Goal: Information Seeking & Learning: Learn about a topic

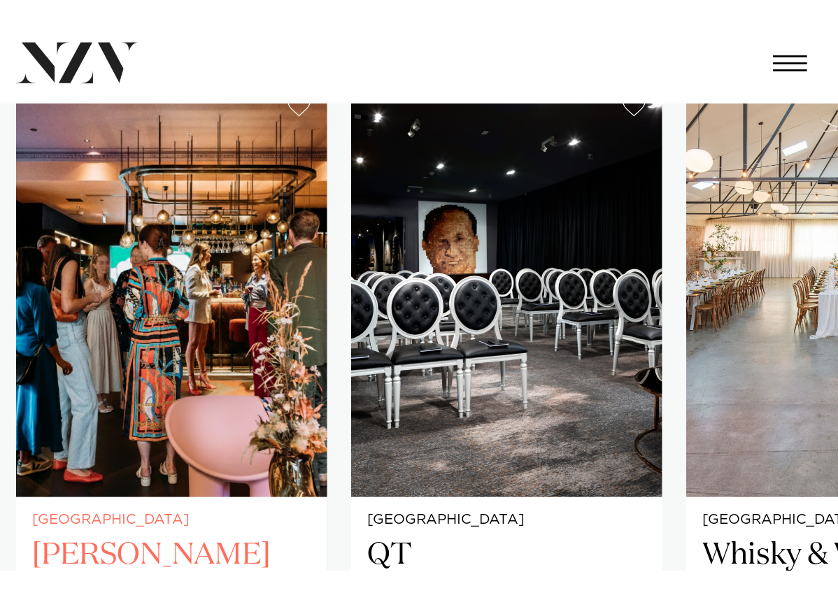
scroll to position [746, 0]
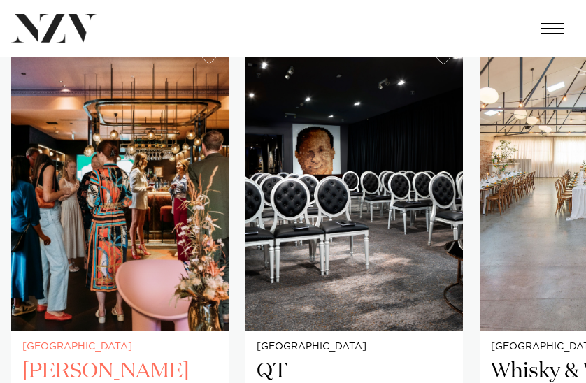
click at [202, 188] on img "1 / 5" at bounding box center [119, 184] width 217 height 292
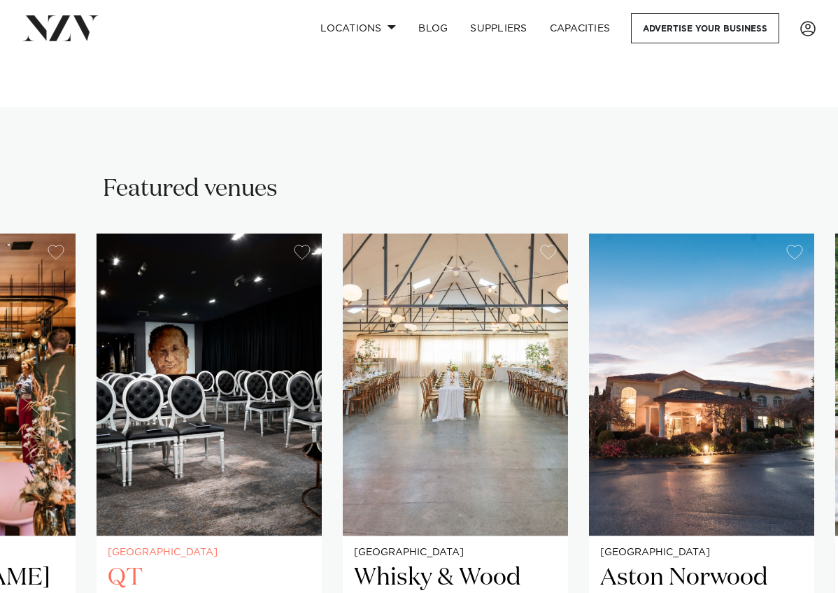
click at [235, 306] on img "2 / 5" at bounding box center [208, 385] width 225 height 302
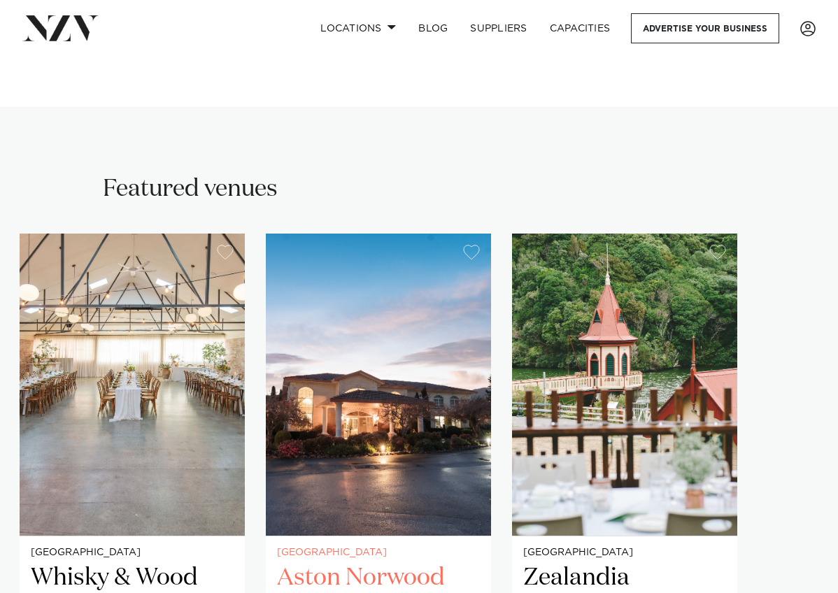
click at [401, 382] on img "4 / 5" at bounding box center [378, 385] width 225 height 302
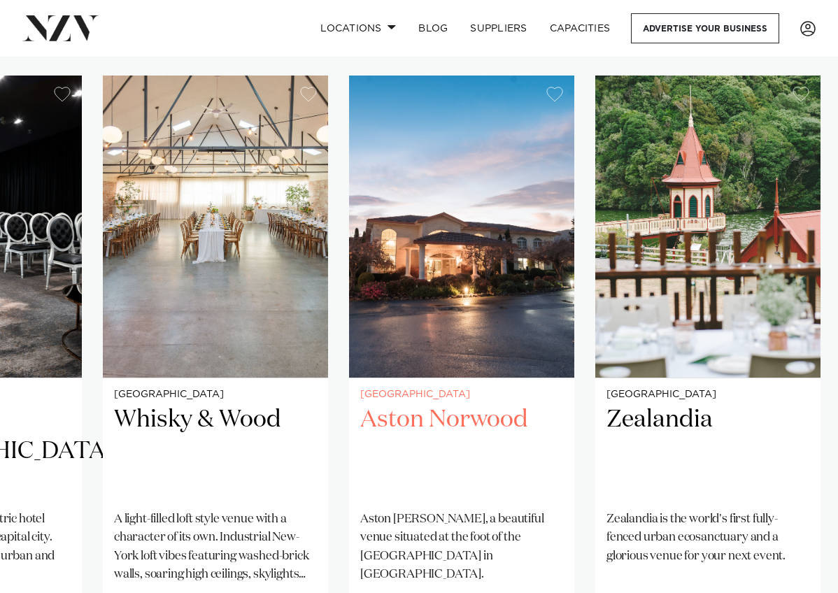
scroll to position [905, 0]
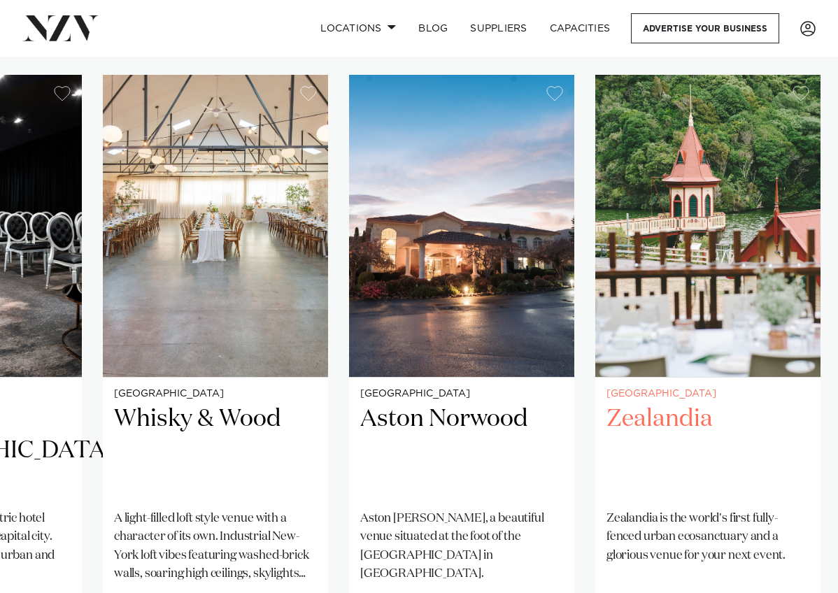
click at [585, 209] on img "5 / 5" at bounding box center [707, 226] width 225 height 302
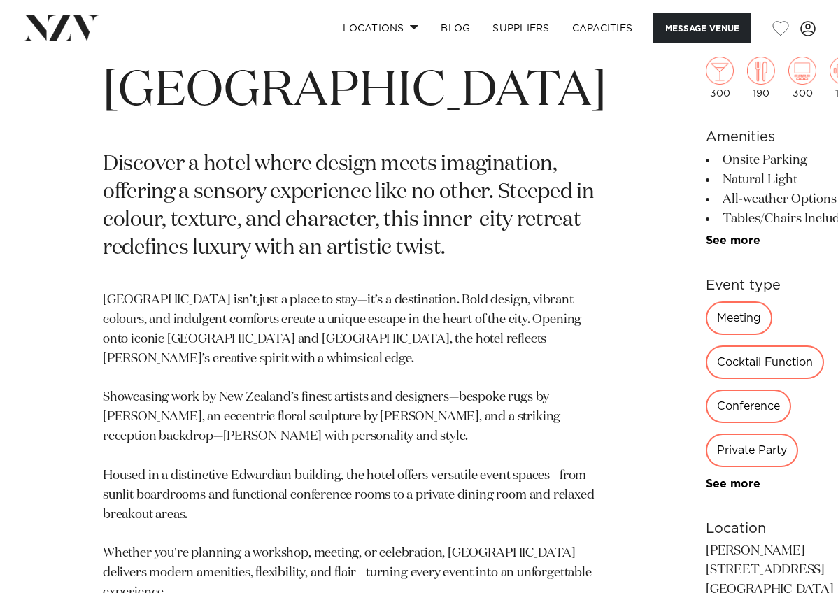
scroll to position [118, 0]
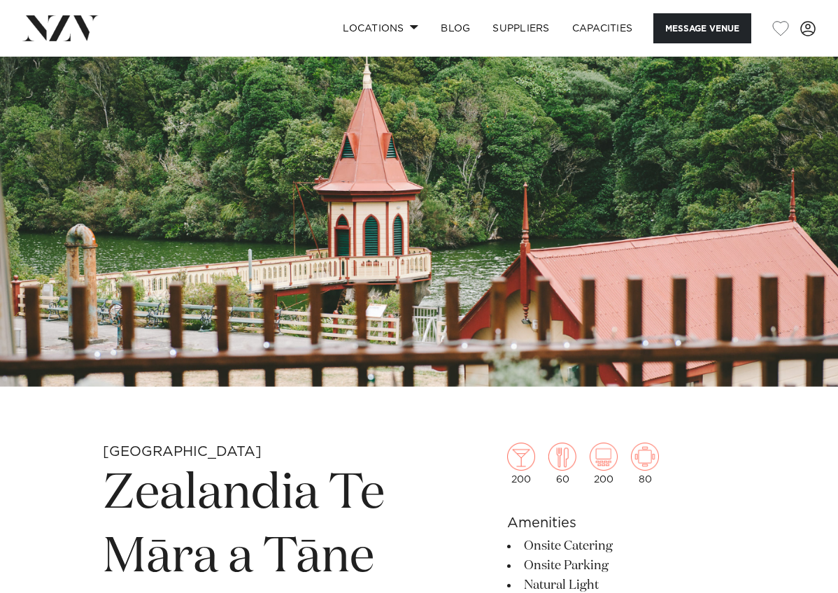
scroll to position [78, 0]
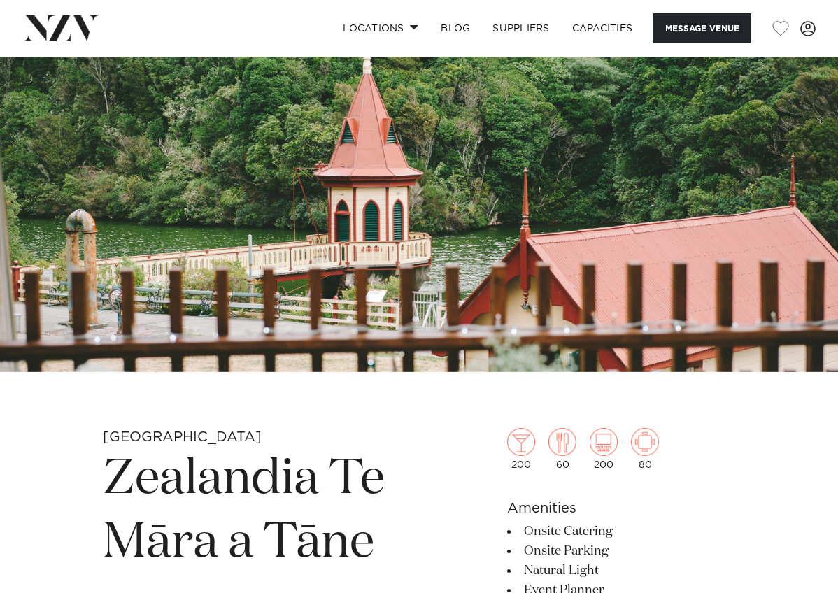
click at [668, 186] on img at bounding box center [419, 175] width 838 height 393
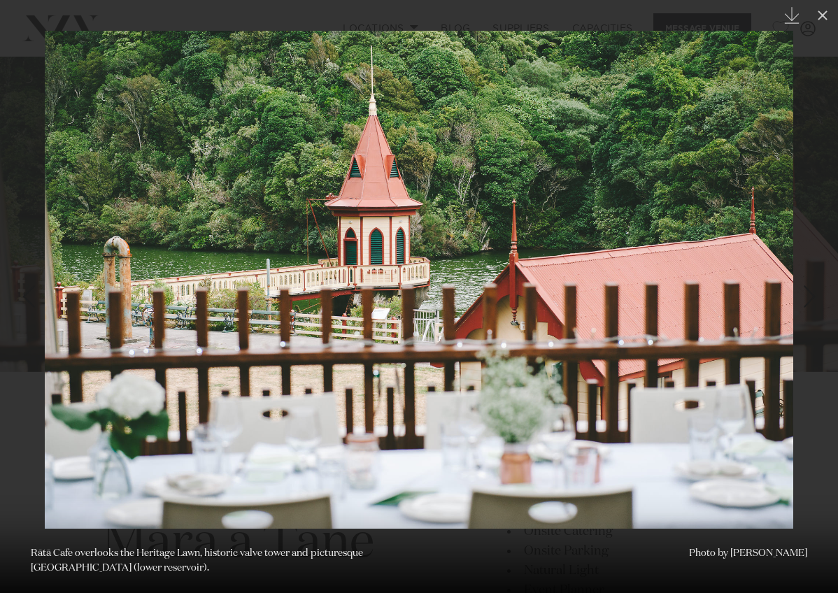
click at [689, 253] on img at bounding box center [419, 280] width 748 height 498
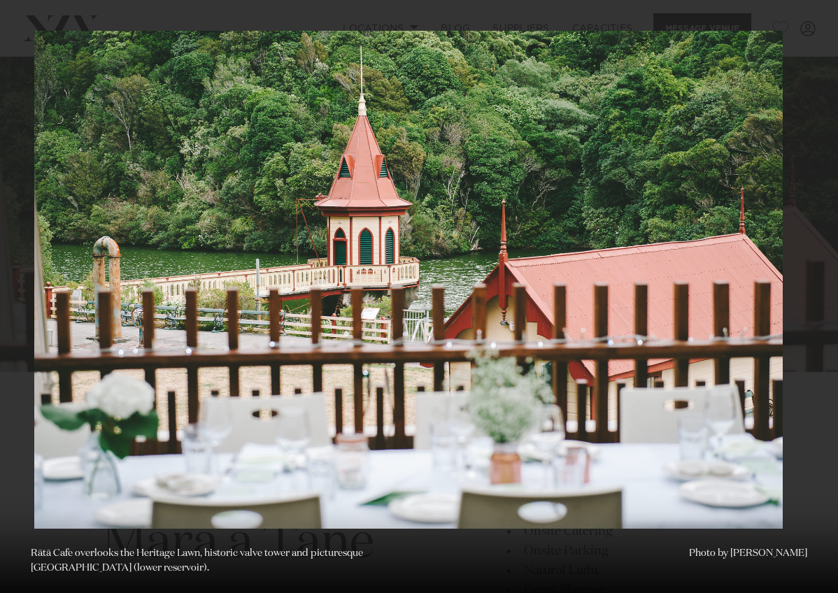
drag, startPoint x: 680, startPoint y: 253, endPoint x: 587, endPoint y: 253, distance: 93.0
click at [590, 253] on img at bounding box center [408, 280] width 748 height 498
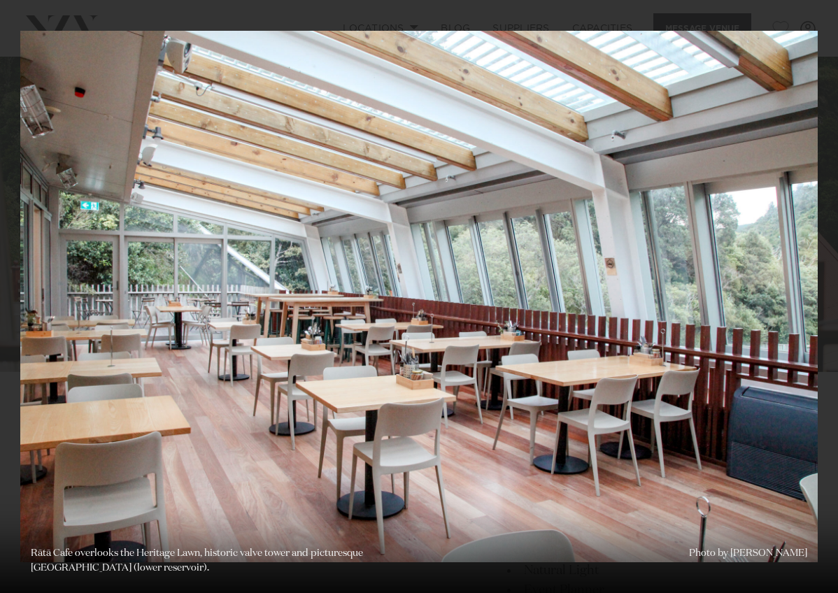
click at [737, 257] on img at bounding box center [418, 296] width 797 height 531
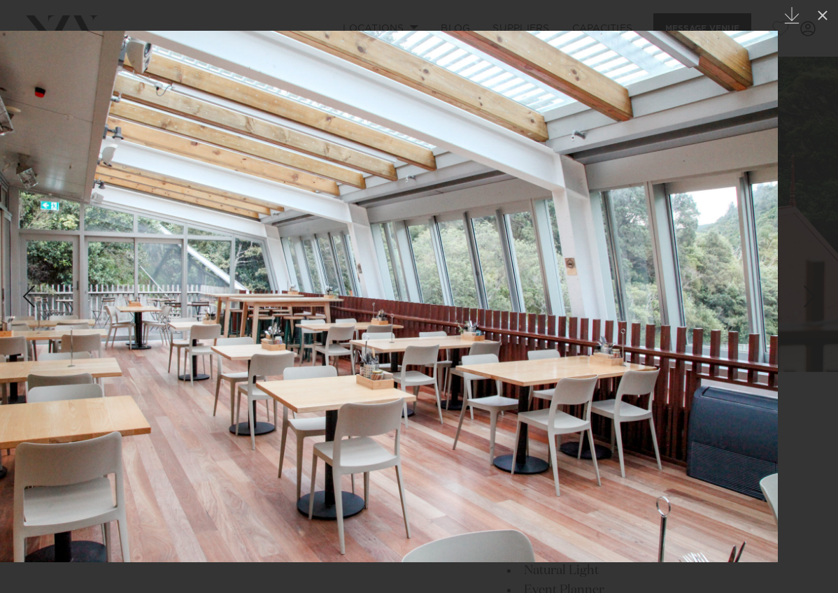
drag, startPoint x: 728, startPoint y: 256, endPoint x: 604, endPoint y: 251, distance: 124.5
click at [611, 251] on img at bounding box center [378, 296] width 797 height 531
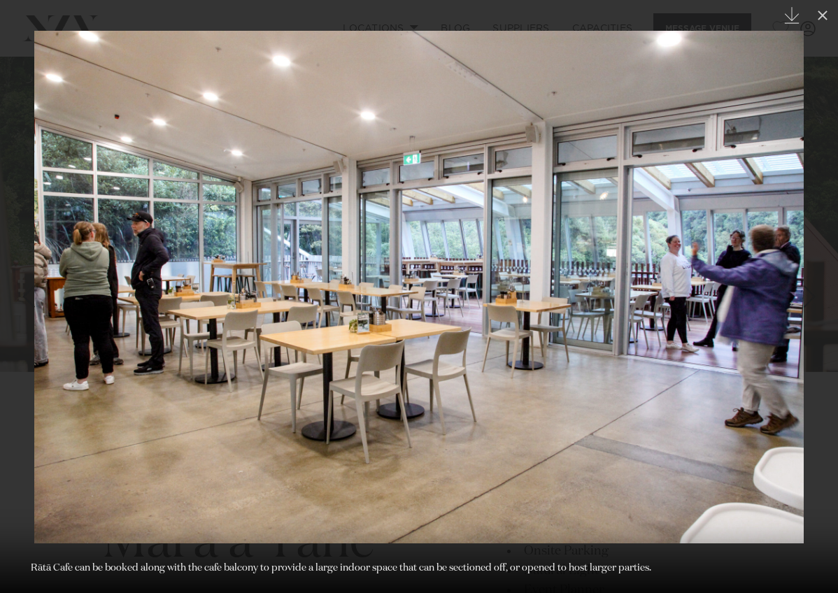
click at [735, 289] on img at bounding box center [418, 287] width 769 height 512
click at [760, 299] on img at bounding box center [418, 287] width 769 height 512
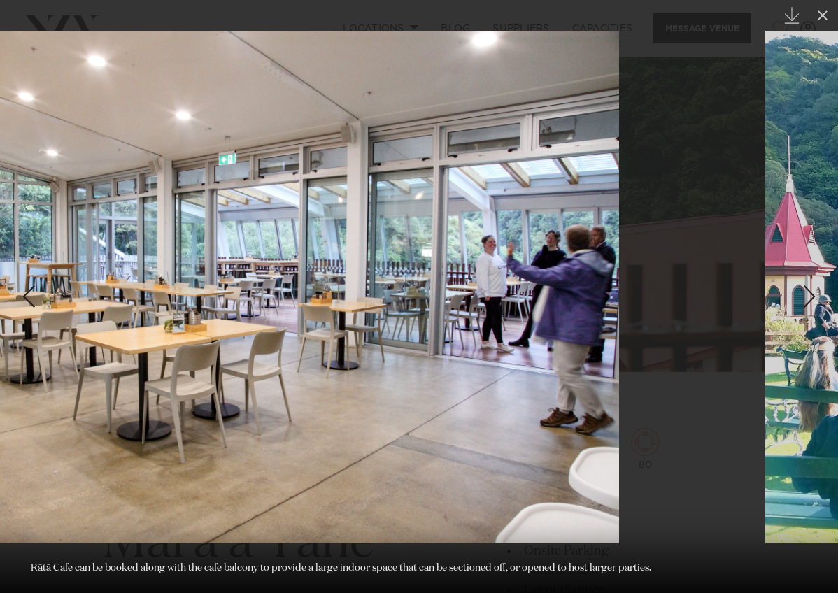
drag, startPoint x: 760, startPoint y: 299, endPoint x: 561, endPoint y: 271, distance: 201.1
click at [561, 271] on img at bounding box center [234, 287] width 769 height 512
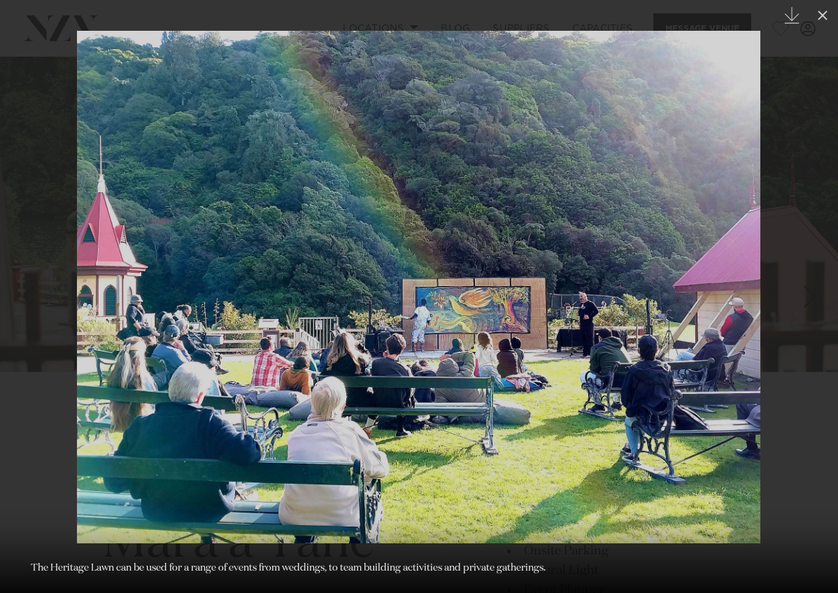
click at [703, 316] on img at bounding box center [418, 287] width 683 height 512
click at [696, 317] on img at bounding box center [418, 287] width 683 height 512
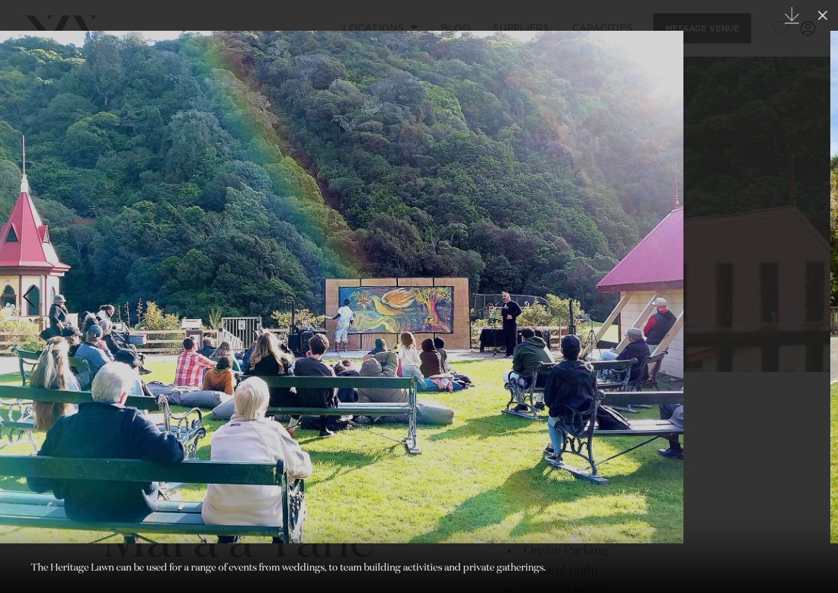
drag, startPoint x: 737, startPoint y: 308, endPoint x: 572, endPoint y: 312, distance: 165.0
click at [572, 312] on img at bounding box center [341, 287] width 683 height 512
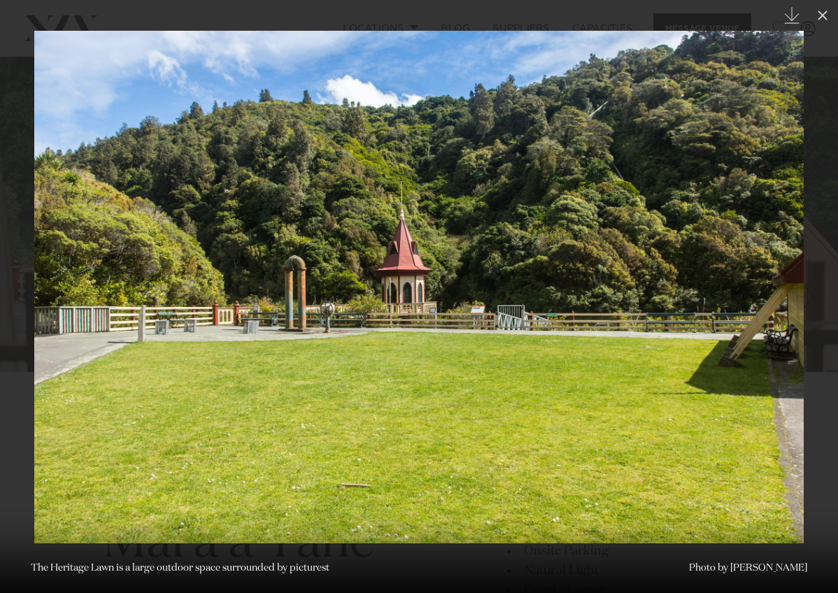
click at [762, 305] on img at bounding box center [418, 287] width 769 height 512
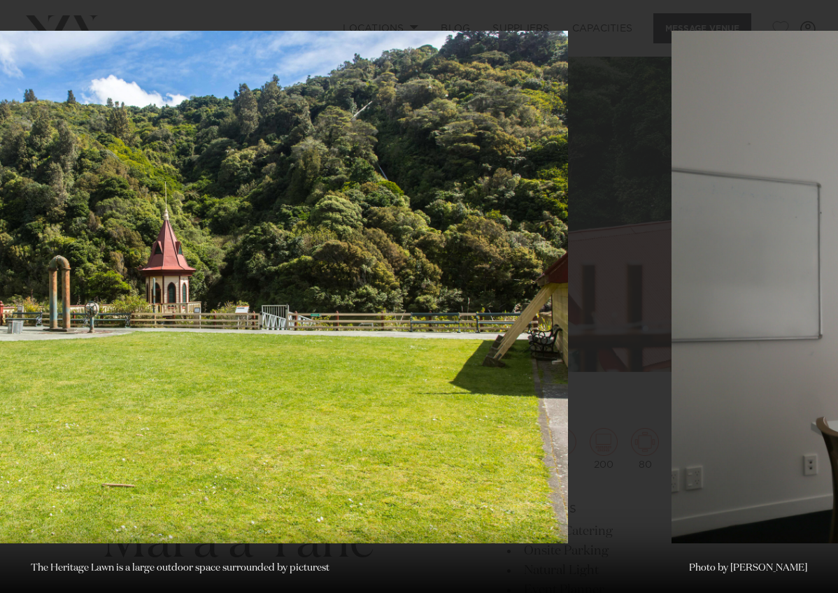
drag, startPoint x: 759, startPoint y: 301, endPoint x: 510, endPoint y: 299, distance: 248.9
click at [510, 299] on img at bounding box center [183, 287] width 769 height 512
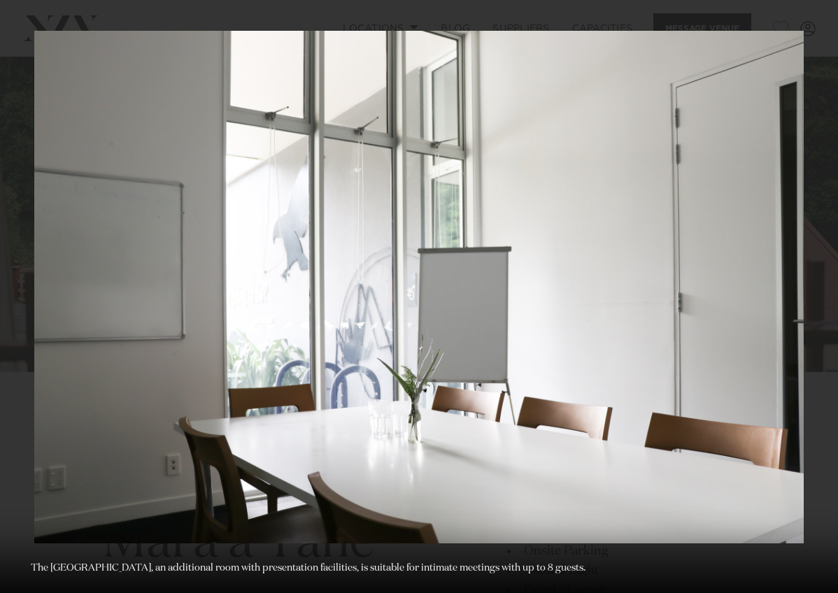
drag, startPoint x: 381, startPoint y: 306, endPoint x: 714, endPoint y: 331, distance: 333.7
click at [710, 331] on img at bounding box center [418, 287] width 769 height 512
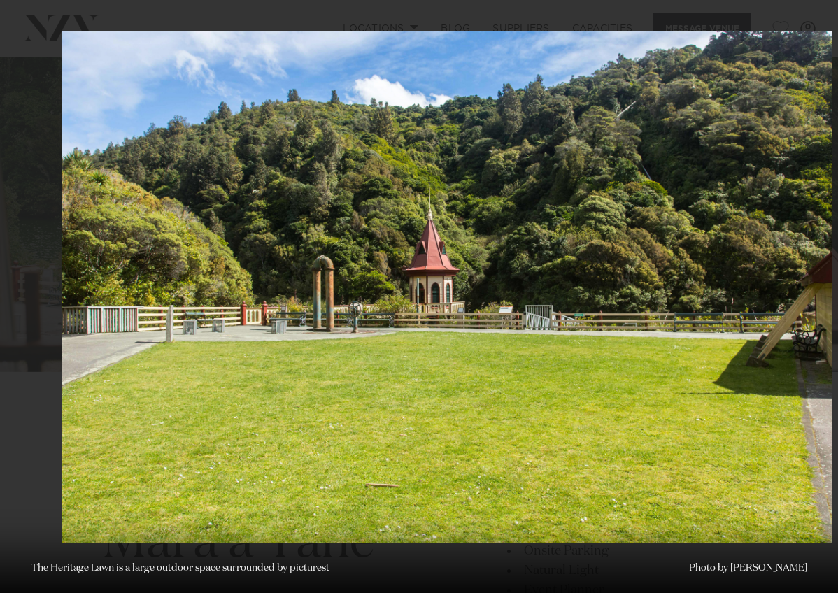
drag, startPoint x: 463, startPoint y: 357, endPoint x: 721, endPoint y: 370, distance: 259.0
click at [721, 370] on img at bounding box center [446, 287] width 769 height 512
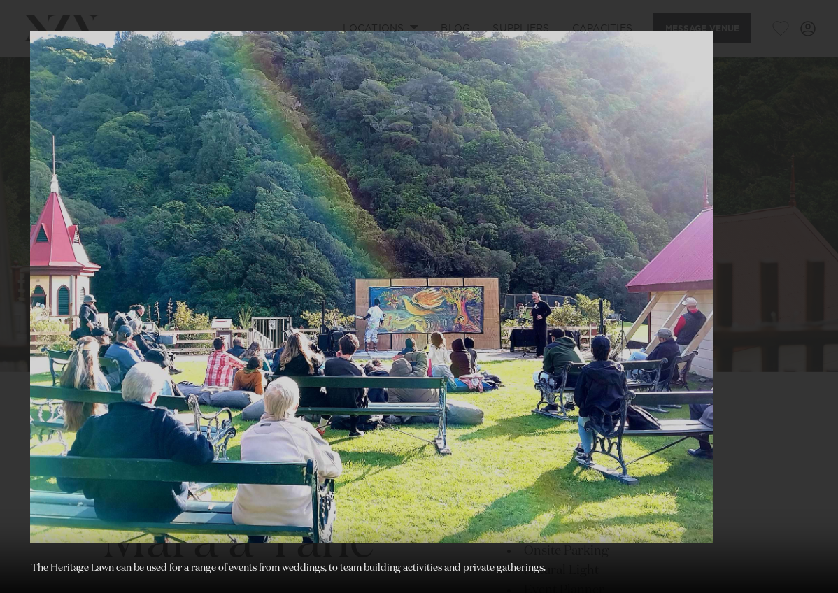
drag, startPoint x: 649, startPoint y: 351, endPoint x: 291, endPoint y: 378, distance: 359.6
click at [291, 378] on img at bounding box center [371, 287] width 683 height 512
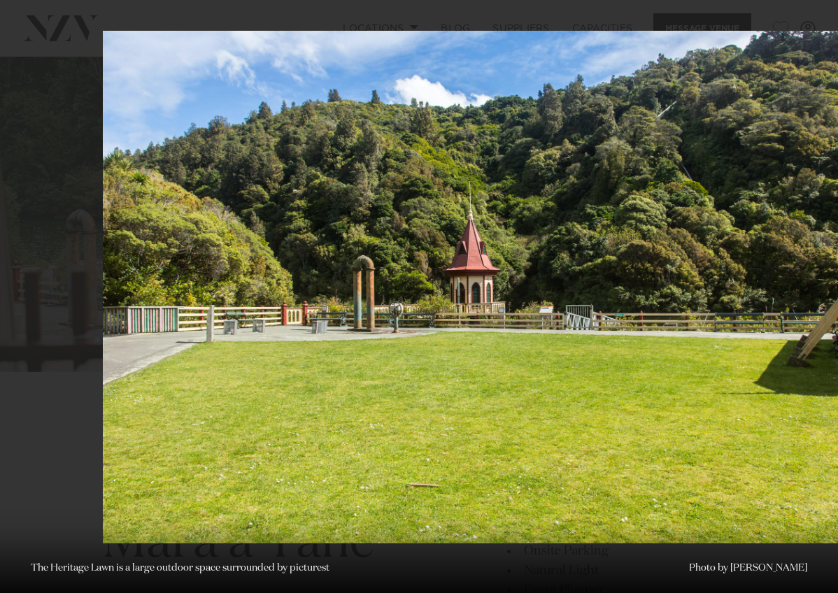
drag, startPoint x: 291, startPoint y: 378, endPoint x: 678, endPoint y: 354, distance: 388.0
click at [678, 354] on img at bounding box center [487, 287] width 769 height 512
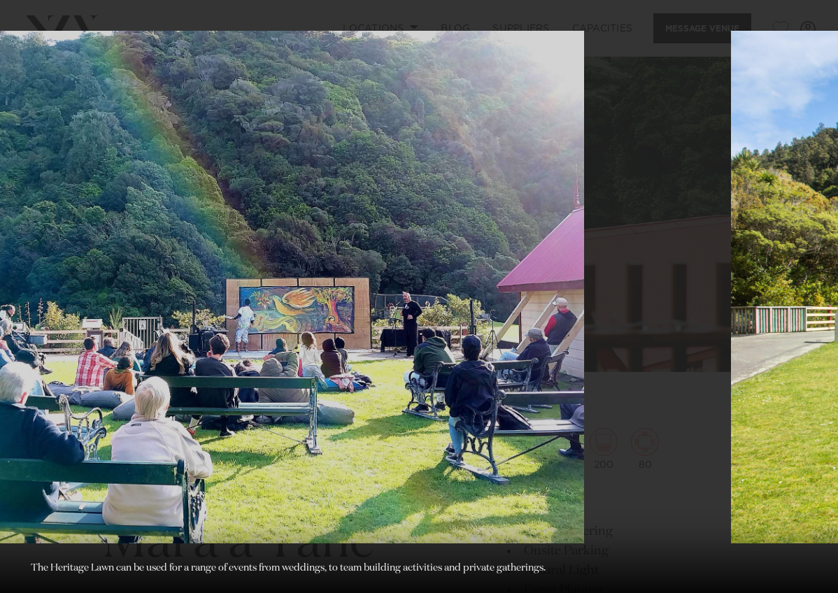
drag, startPoint x: 680, startPoint y: 354, endPoint x: 345, endPoint y: 373, distance: 334.7
click at [345, 373] on img at bounding box center [242, 287] width 683 height 512
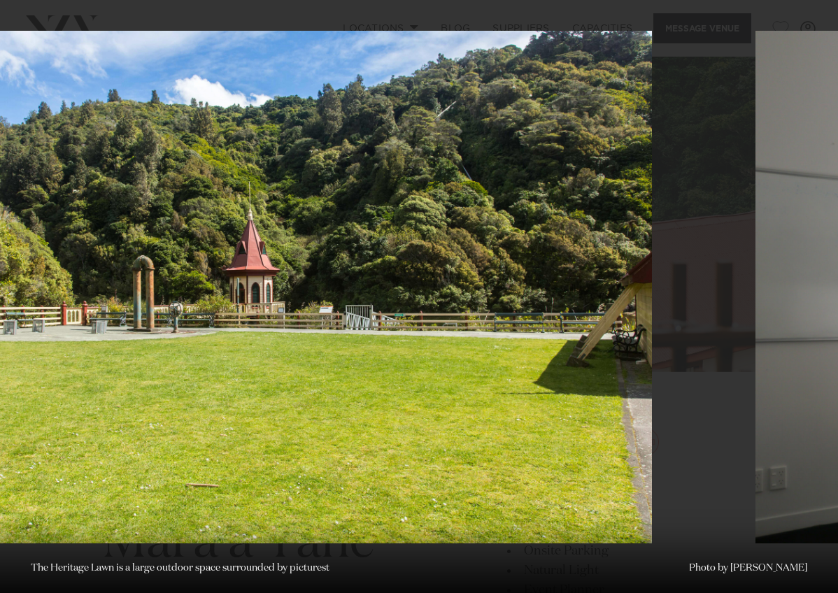
drag, startPoint x: 552, startPoint y: 343, endPoint x: 8, endPoint y: 430, distance: 551.6
click at [8, 430] on img at bounding box center [267, 287] width 769 height 512
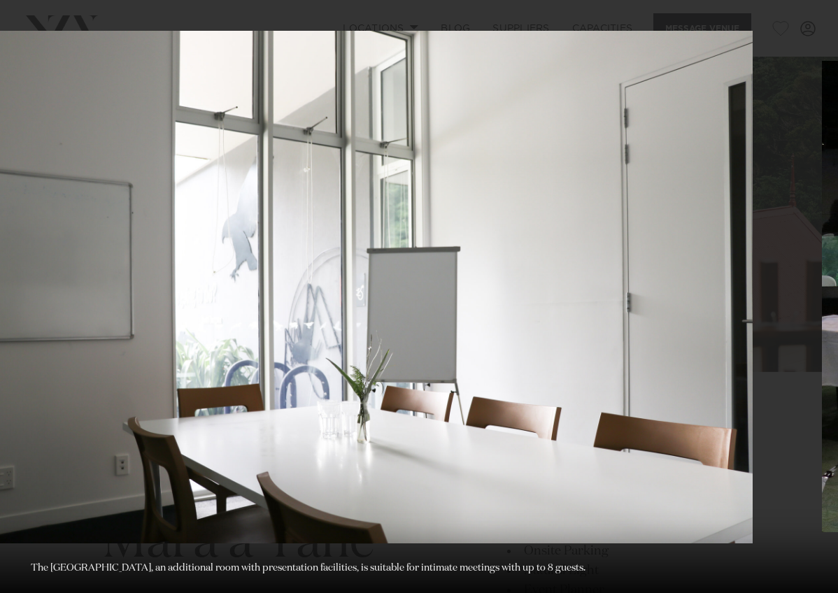
drag, startPoint x: 673, startPoint y: 303, endPoint x: 331, endPoint y: 323, distance: 342.4
click at [331, 323] on img at bounding box center [367, 287] width 769 height 512
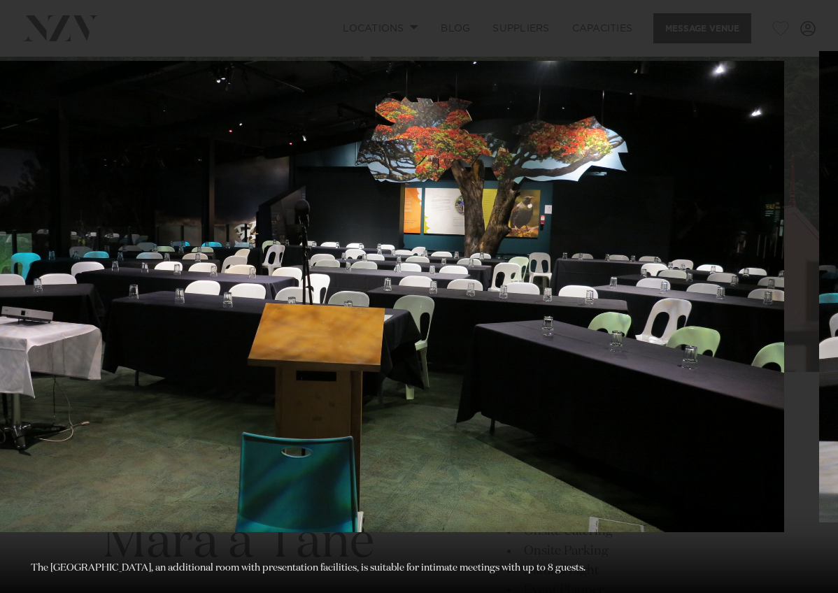
drag, startPoint x: 700, startPoint y: 247, endPoint x: 246, endPoint y: 283, distance: 455.1
click at [246, 283] on img at bounding box center [365, 296] width 838 height 471
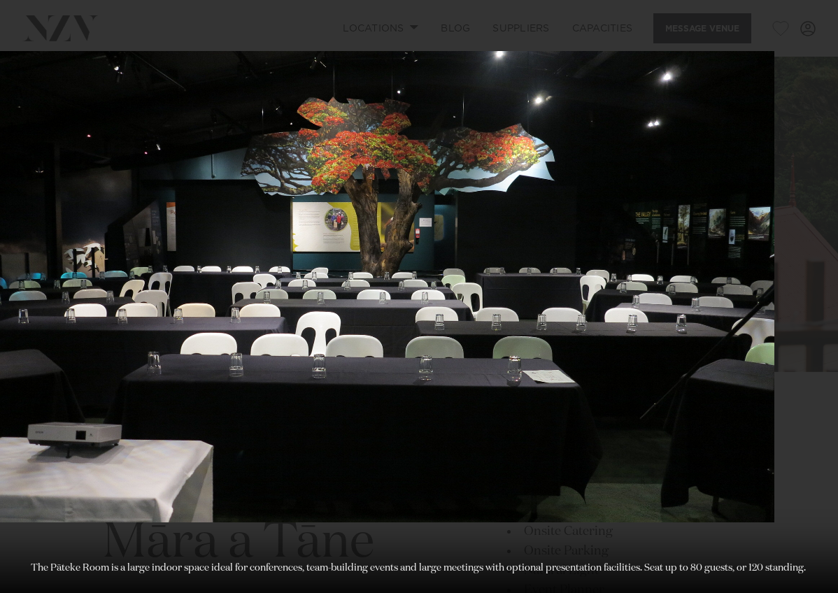
drag, startPoint x: 699, startPoint y: 261, endPoint x: 353, endPoint y: 259, distance: 346.1
click at [353, 259] on img at bounding box center [355, 286] width 838 height 471
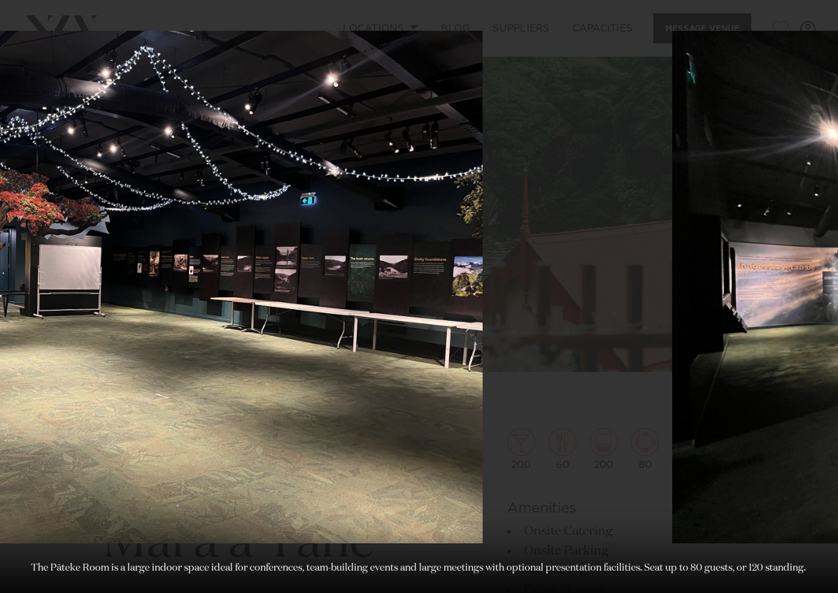
drag, startPoint x: 703, startPoint y: 297, endPoint x: 415, endPoint y: 295, distance: 288.0
click at [415, 295] on img at bounding box center [140, 287] width 683 height 512
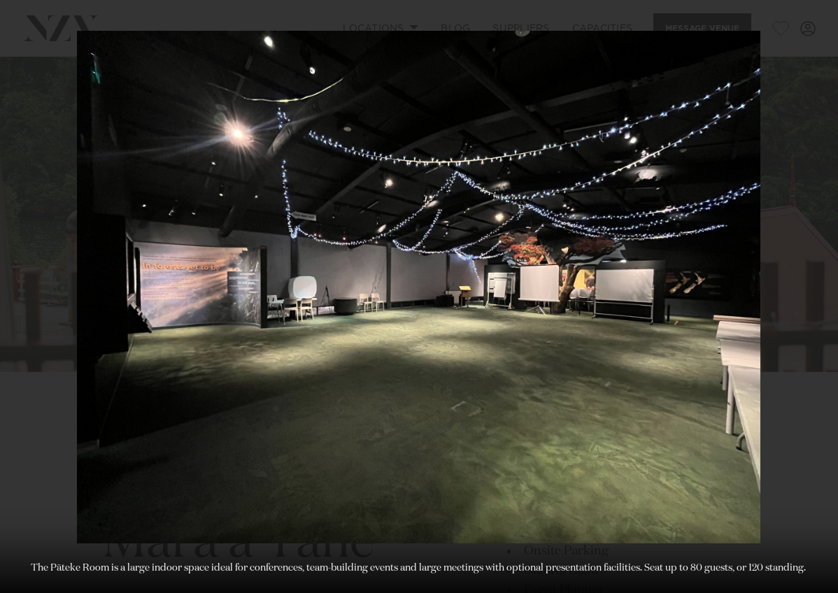
drag, startPoint x: 747, startPoint y: 273, endPoint x: 208, endPoint y: 331, distance: 541.5
click at [208, 331] on img at bounding box center [418, 287] width 683 height 512
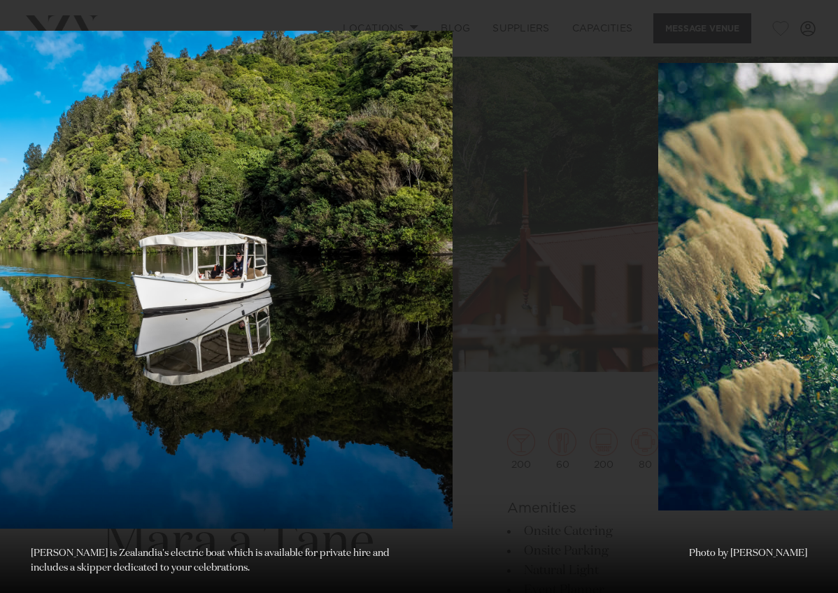
drag, startPoint x: 679, startPoint y: 273, endPoint x: 371, endPoint y: 264, distance: 308.5
click at [371, 264] on img at bounding box center [120, 280] width 663 height 498
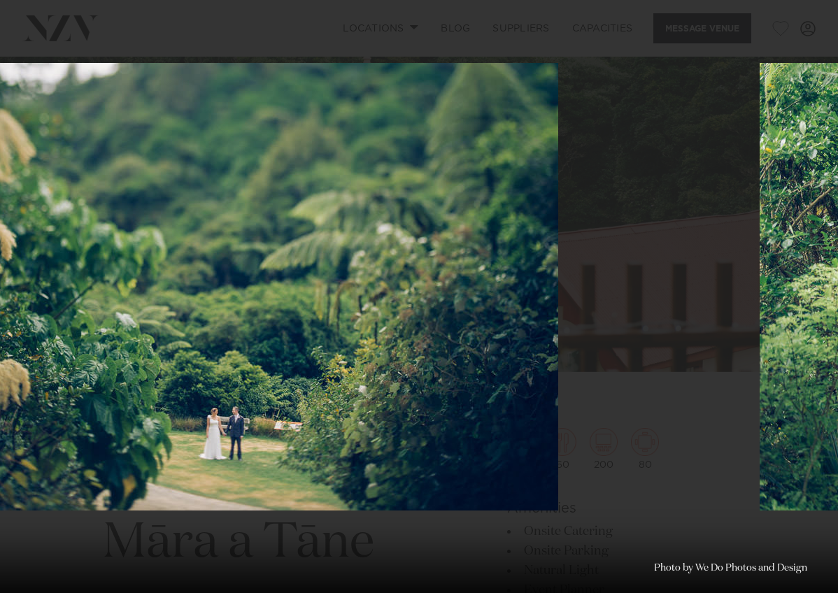
drag, startPoint x: 684, startPoint y: 338, endPoint x: 239, endPoint y: 349, distance: 444.8
click at [239, 349] on img at bounding box center [222, 286] width 671 height 447
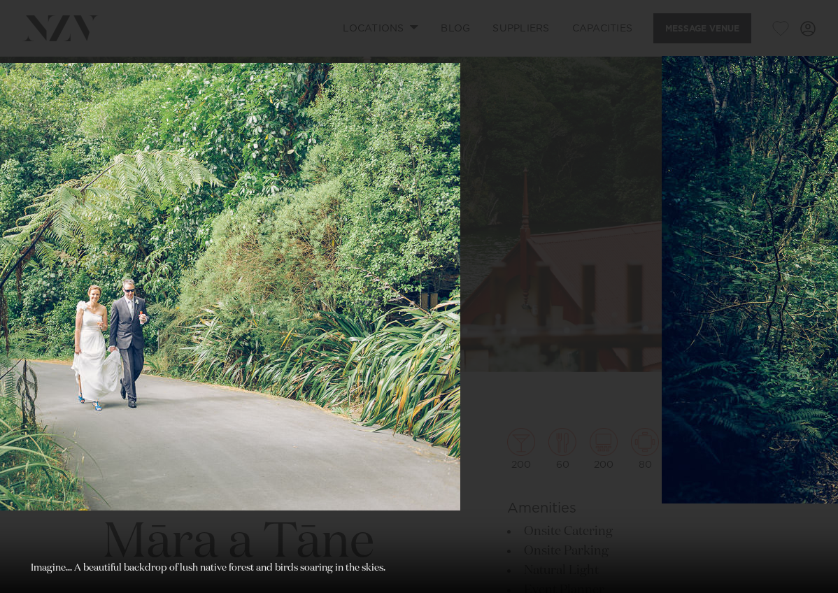
drag, startPoint x: 586, startPoint y: 294, endPoint x: 223, endPoint y: 276, distance: 363.3
click at [223, 276] on img at bounding box center [124, 286] width 671 height 447
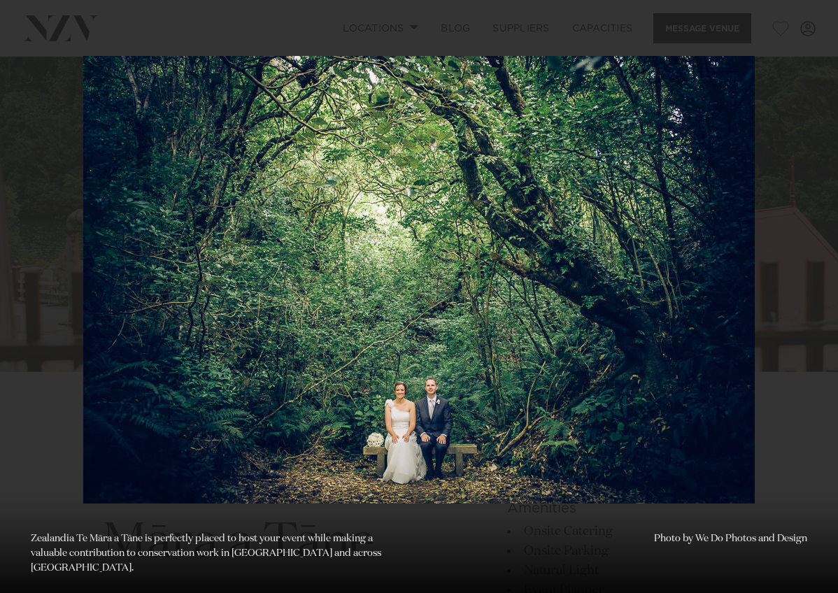
drag, startPoint x: 582, startPoint y: 272, endPoint x: 286, endPoint y: 249, distance: 296.6
click at [286, 249] on img at bounding box center [418, 279] width 671 height 447
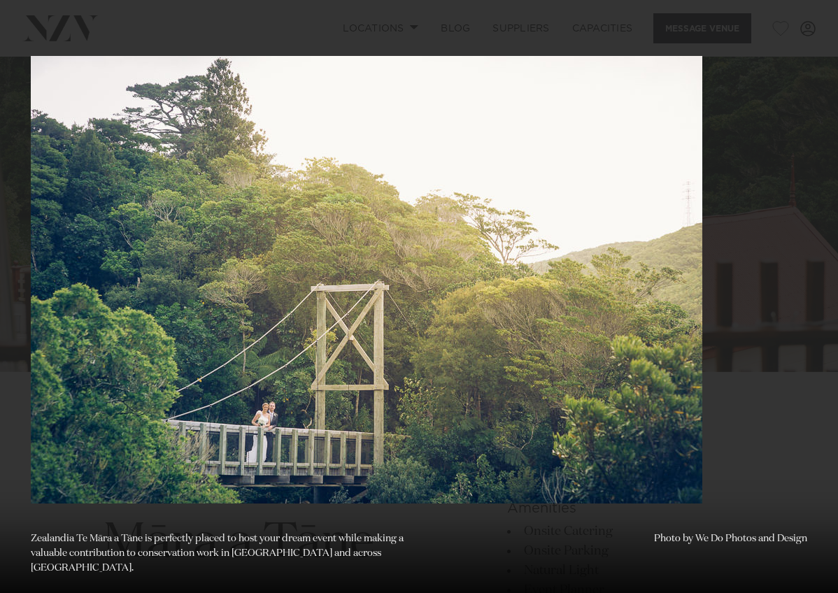
drag, startPoint x: 628, startPoint y: 317, endPoint x: 296, endPoint y: 291, distance: 333.8
click at [296, 291] on img at bounding box center [366, 279] width 671 height 447
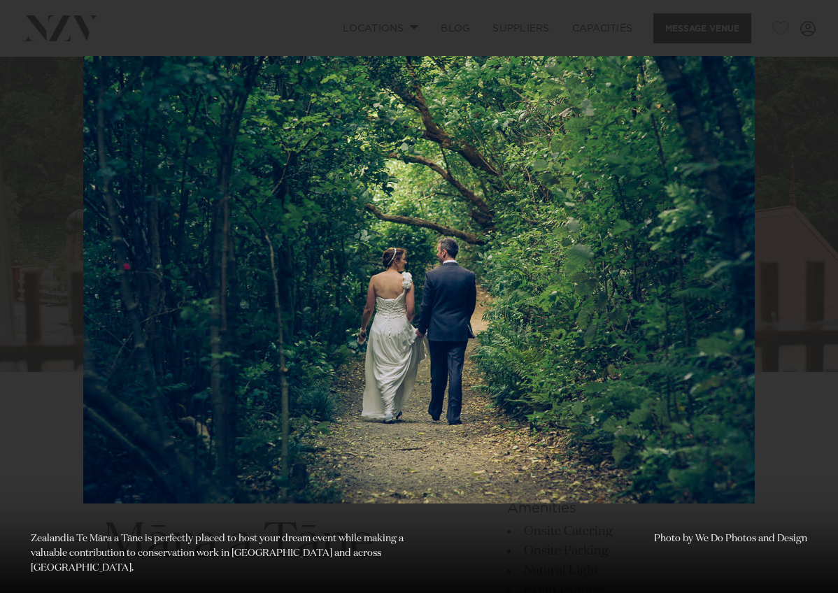
drag, startPoint x: 511, startPoint y: 287, endPoint x: 196, endPoint y: 283, distance: 315.3
click at [196, 283] on img at bounding box center [418, 279] width 671 height 447
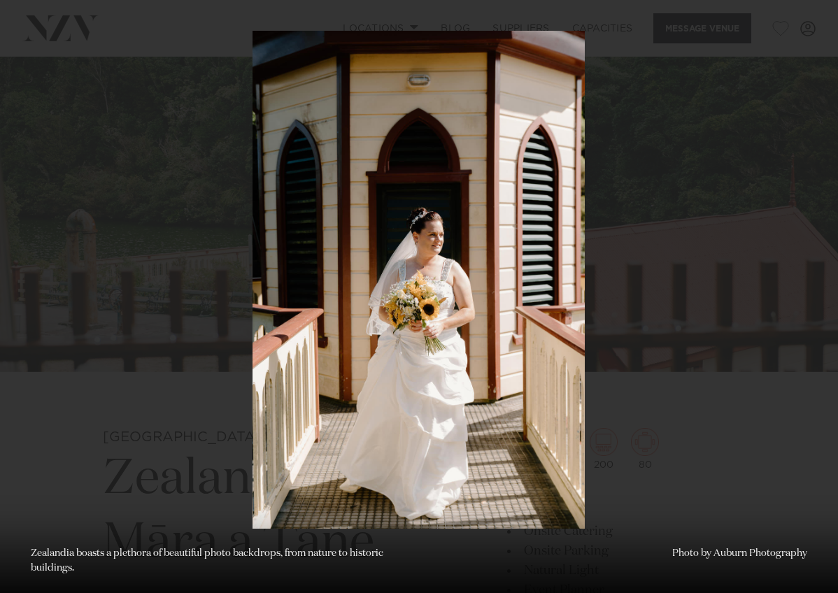
drag, startPoint x: 535, startPoint y: 269, endPoint x: 368, endPoint y: 248, distance: 167.7
click at [368, 248] on img at bounding box center [418, 280] width 332 height 498
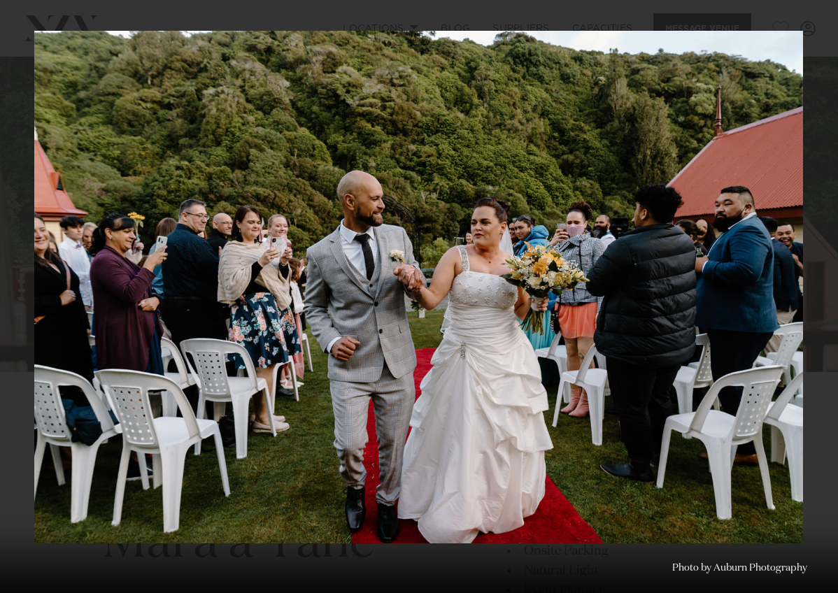
drag, startPoint x: 765, startPoint y: 282, endPoint x: 422, endPoint y: 299, distance: 343.0
click at [422, 299] on img at bounding box center [418, 287] width 768 height 512
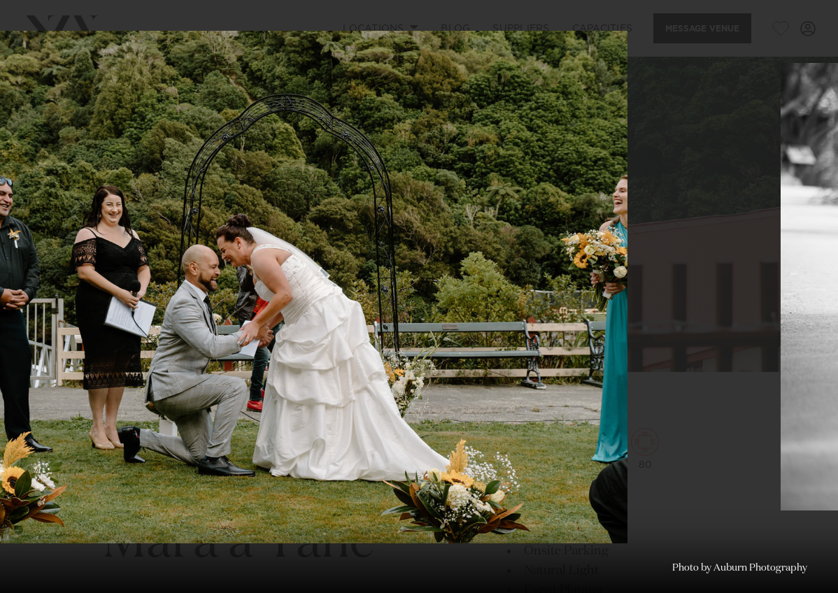
drag, startPoint x: 703, startPoint y: 281, endPoint x: 476, endPoint y: 270, distance: 227.5
click at [476, 270] on img at bounding box center [243, 287] width 768 height 512
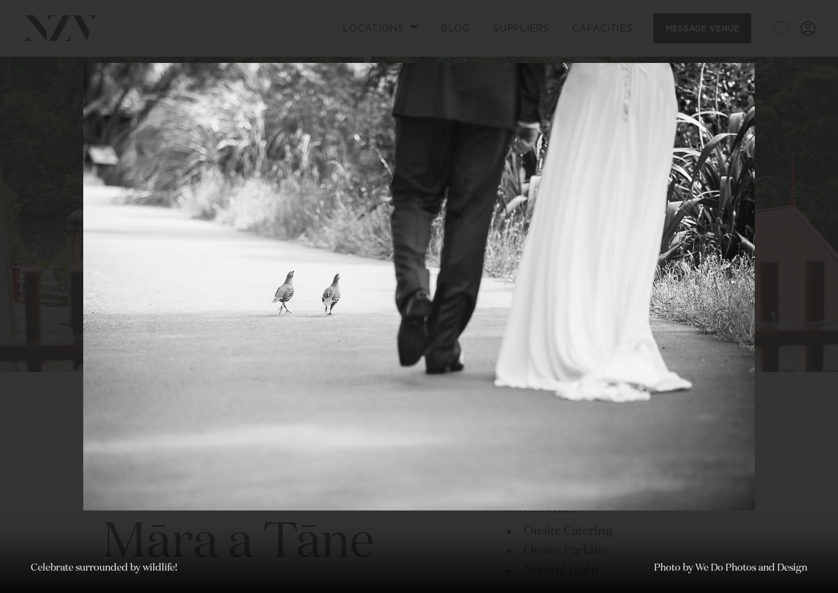
drag, startPoint x: 624, startPoint y: 269, endPoint x: 400, endPoint y: 255, distance: 224.2
click at [400, 255] on img at bounding box center [418, 286] width 671 height 447
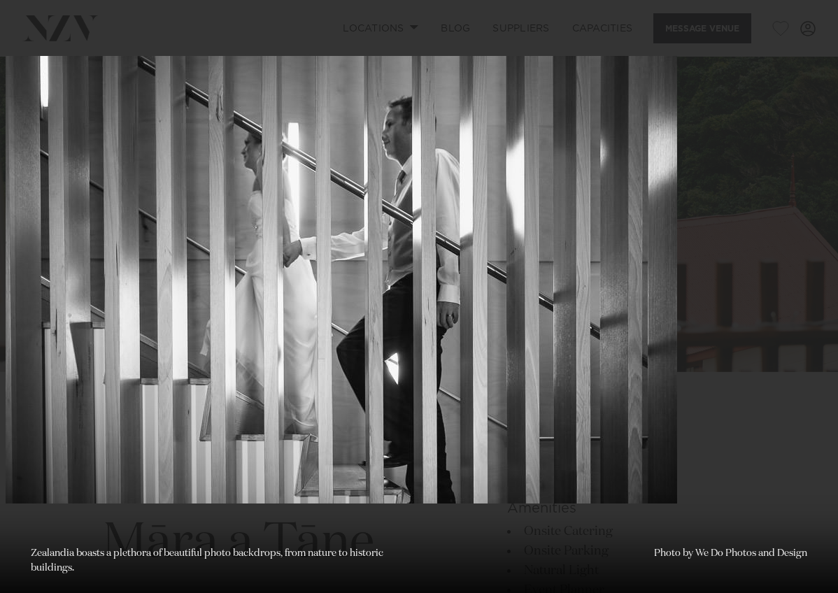
drag, startPoint x: 586, startPoint y: 264, endPoint x: 477, endPoint y: 255, distance: 109.4
click at [477, 255] on img at bounding box center [341, 279] width 671 height 447
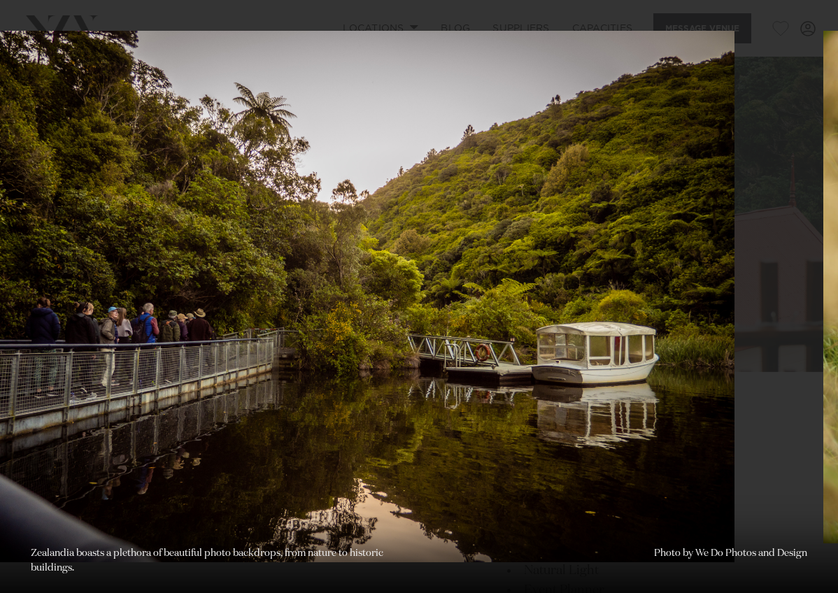
drag, startPoint x: 703, startPoint y: 322, endPoint x: 389, endPoint y: 333, distance: 314.1
click at [437, 326] on img at bounding box center [335, 296] width 797 height 531
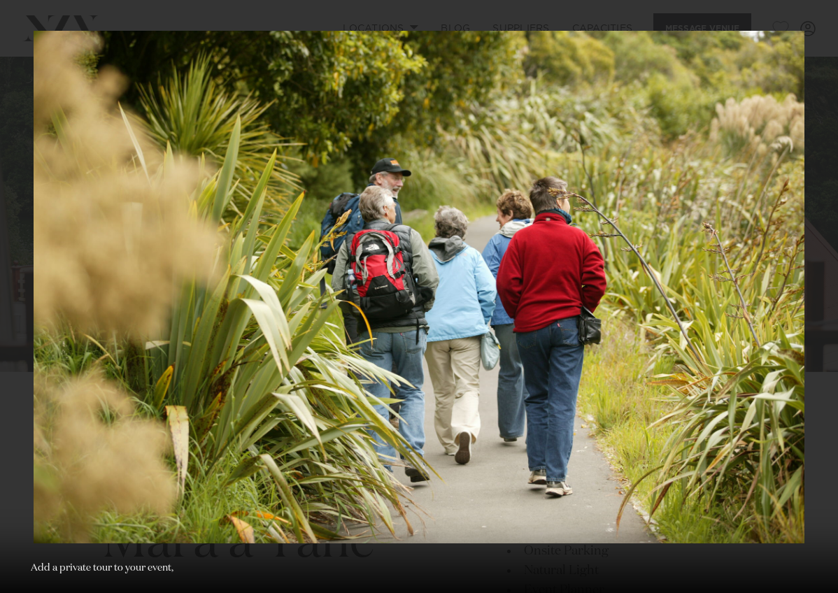
drag, startPoint x: 649, startPoint y: 326, endPoint x: 591, endPoint y: 319, distance: 59.1
click at [591, 319] on img at bounding box center [419, 287] width 770 height 512
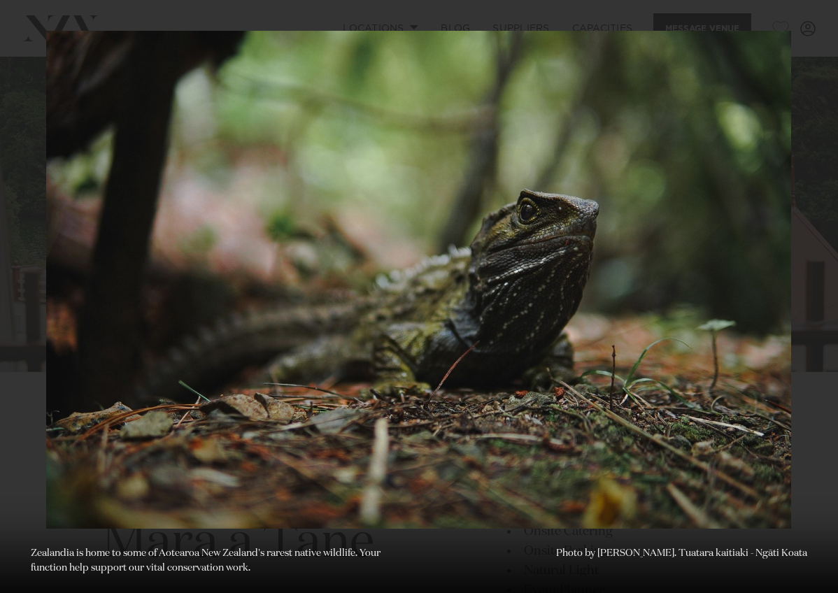
drag, startPoint x: 715, startPoint y: 320, endPoint x: 469, endPoint y: 321, distance: 246.1
click at [469, 321] on img at bounding box center [418, 280] width 745 height 498
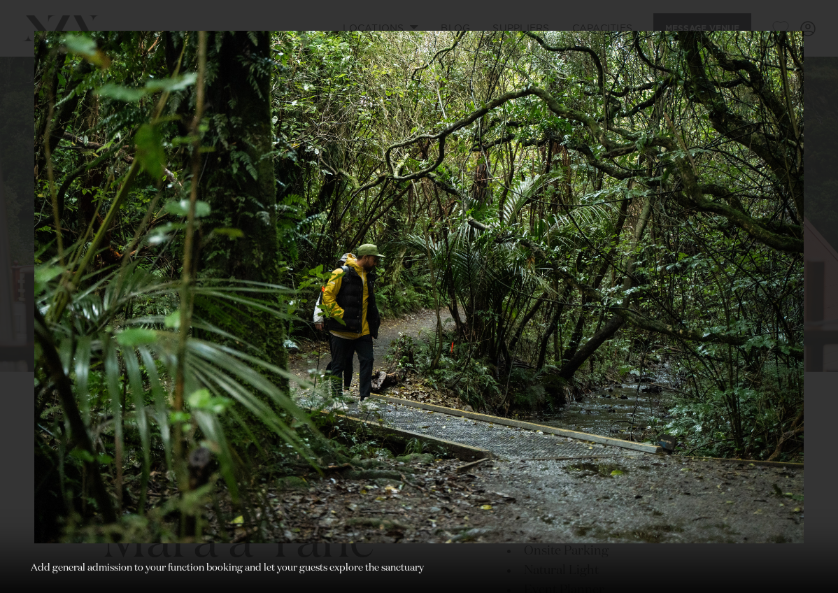
drag, startPoint x: 661, startPoint y: 315, endPoint x: 246, endPoint y: 352, distance: 416.3
click at [422, 316] on img at bounding box center [418, 287] width 769 height 512
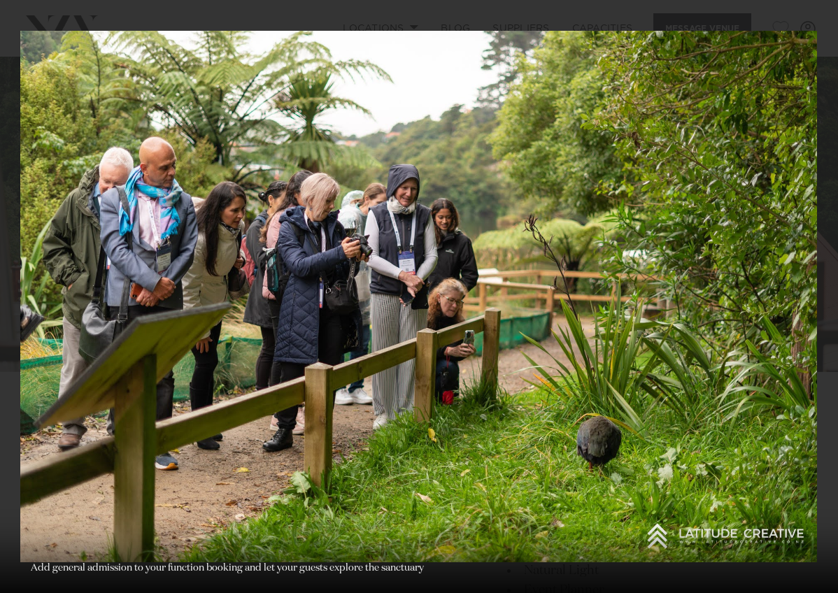
drag, startPoint x: 567, startPoint y: 339, endPoint x: 403, endPoint y: 330, distance: 164.5
click at [422, 330] on img at bounding box center [418, 296] width 796 height 531
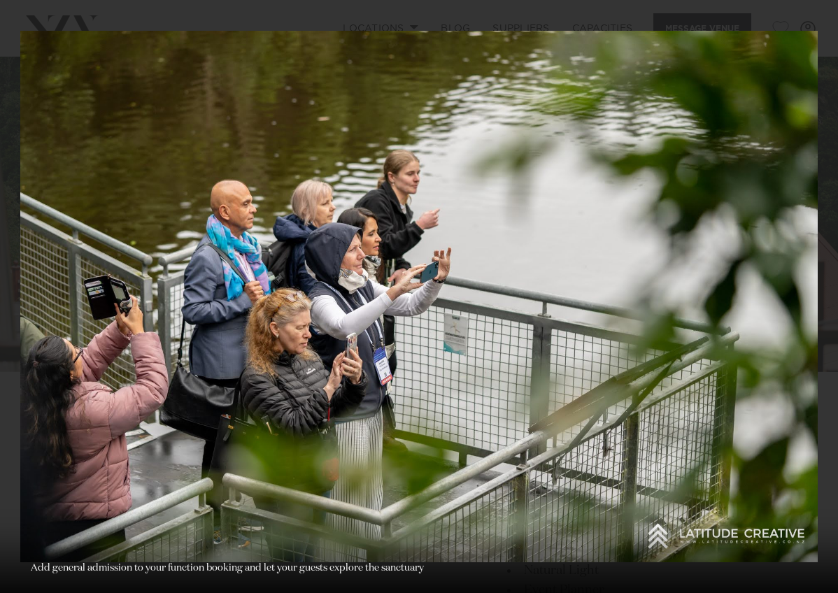
drag, startPoint x: 623, startPoint y: 303, endPoint x: 396, endPoint y: 280, distance: 227.7
click at [525, 282] on img at bounding box center [418, 296] width 797 height 531
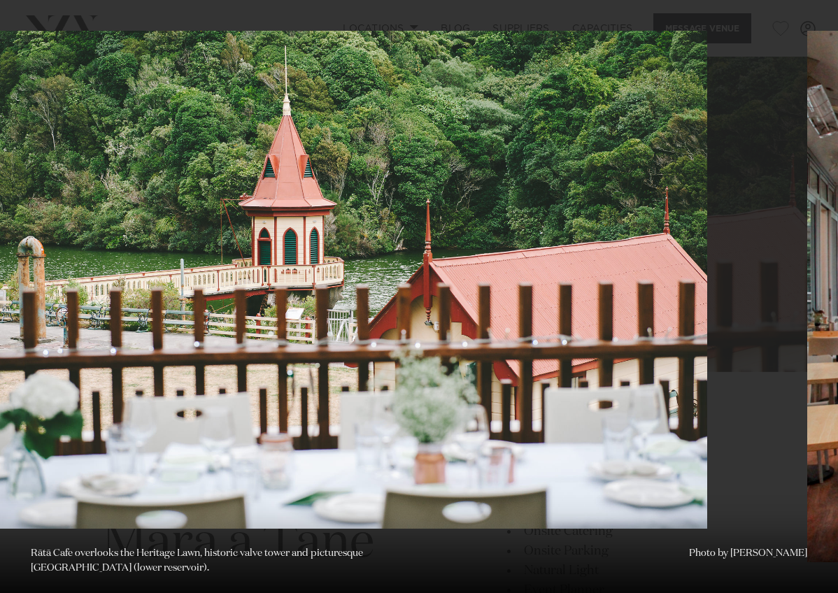
drag, startPoint x: 661, startPoint y: 307, endPoint x: 474, endPoint y: 313, distance: 186.8
click at [474, 313] on img at bounding box center [333, 280] width 748 height 498
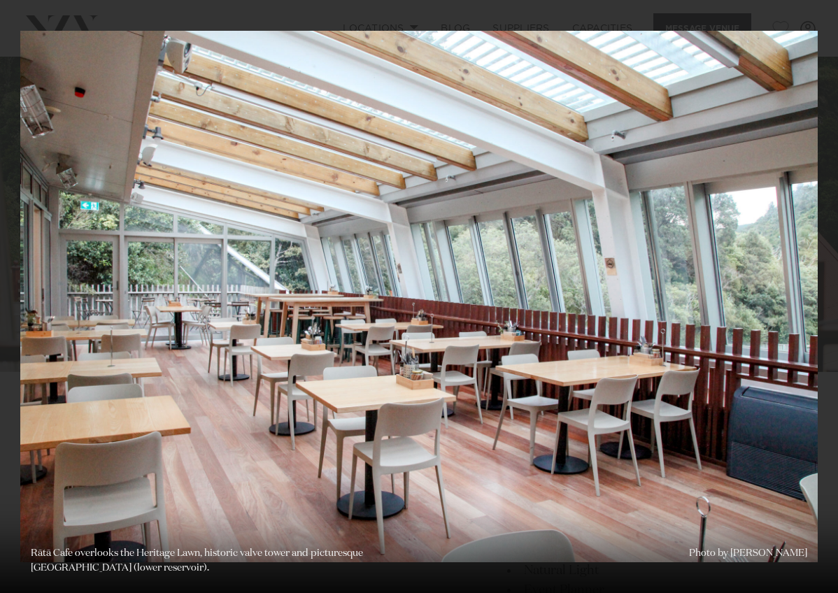
drag, startPoint x: 659, startPoint y: 296, endPoint x: 411, endPoint y: 285, distance: 247.8
click at [520, 285] on img at bounding box center [418, 296] width 797 height 531
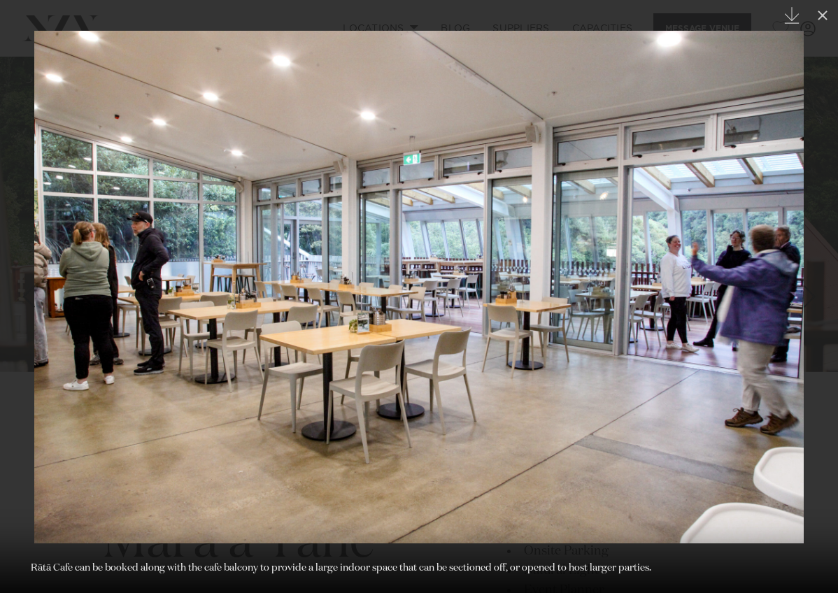
drag, startPoint x: 706, startPoint y: 277, endPoint x: 450, endPoint y: 284, distance: 256.7
click at [610, 277] on img at bounding box center [418, 287] width 769 height 512
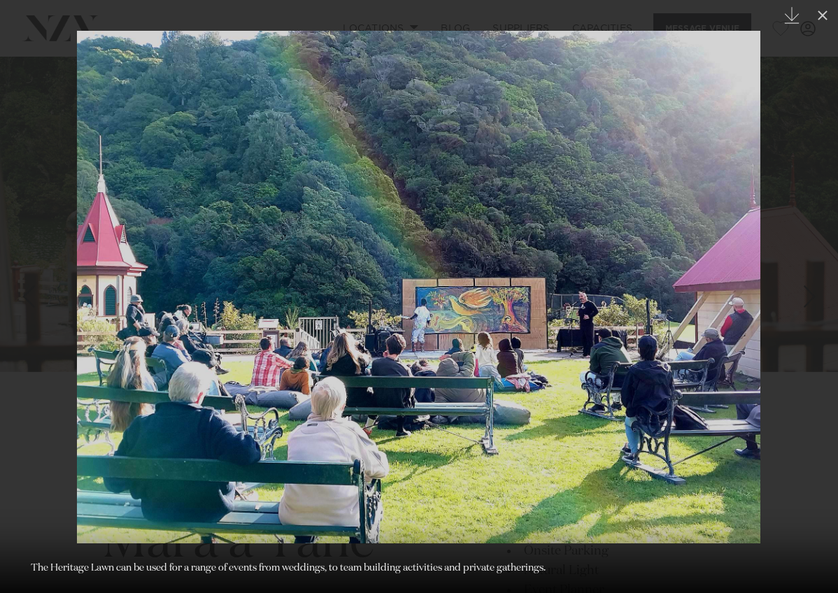
drag, startPoint x: 679, startPoint y: 307, endPoint x: 357, endPoint y: 302, distance: 322.3
click at [489, 298] on img at bounding box center [418, 287] width 683 height 512
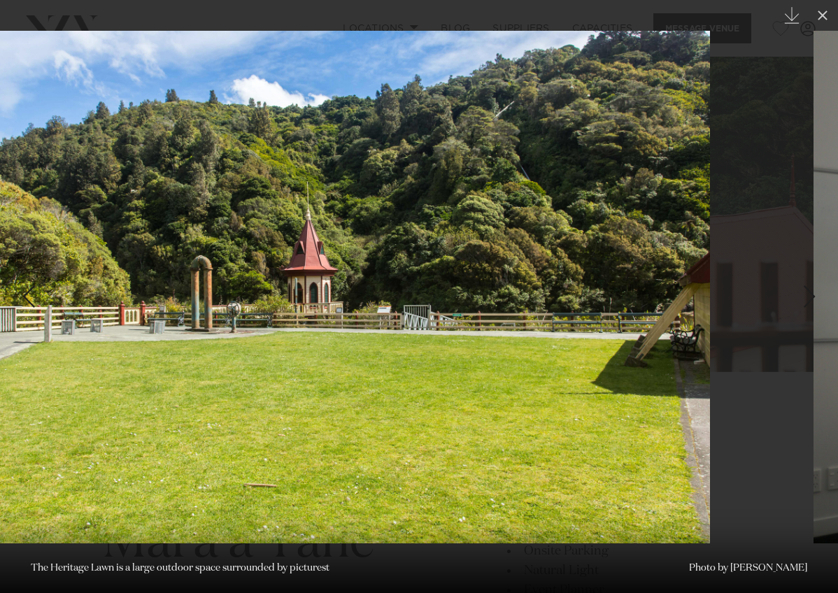
drag, startPoint x: 723, startPoint y: 282, endPoint x: 389, endPoint y: 250, distance: 335.0
click at [457, 252] on img at bounding box center [325, 287] width 769 height 512
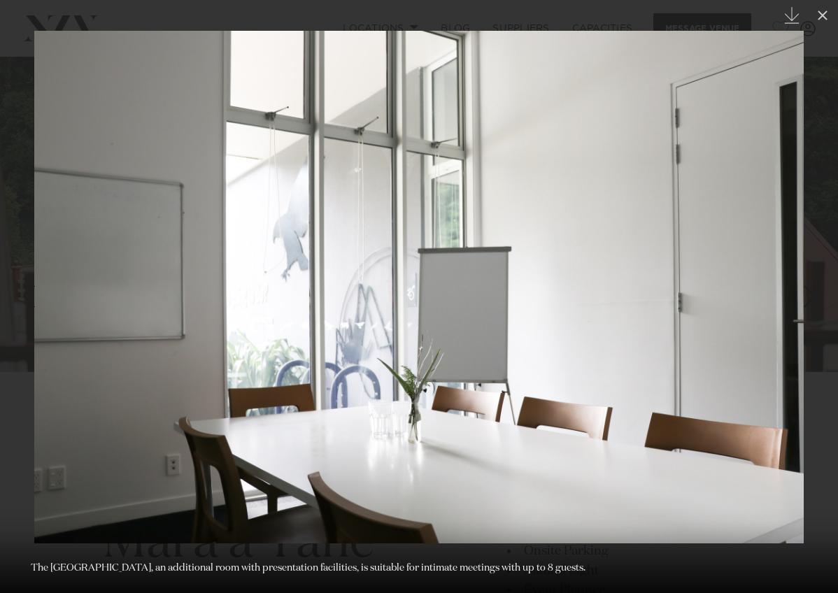
drag, startPoint x: 662, startPoint y: 275, endPoint x: 506, endPoint y: 265, distance: 156.2
click at [506, 265] on img at bounding box center [418, 287] width 769 height 512
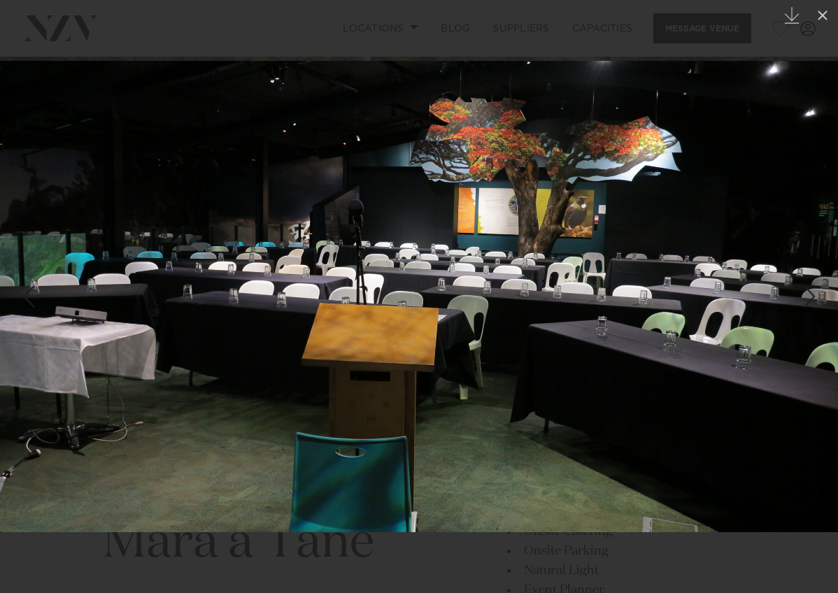
drag, startPoint x: 641, startPoint y: 273, endPoint x: 589, endPoint y: 267, distance: 52.0
click at [589, 267] on img at bounding box center [419, 296] width 838 height 471
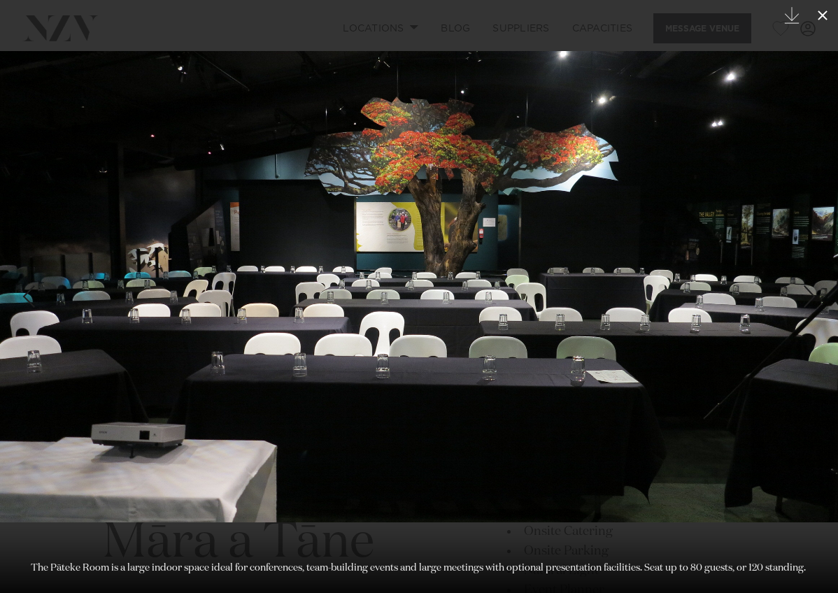
click at [826, 15] on icon at bounding box center [822, 15] width 17 height 17
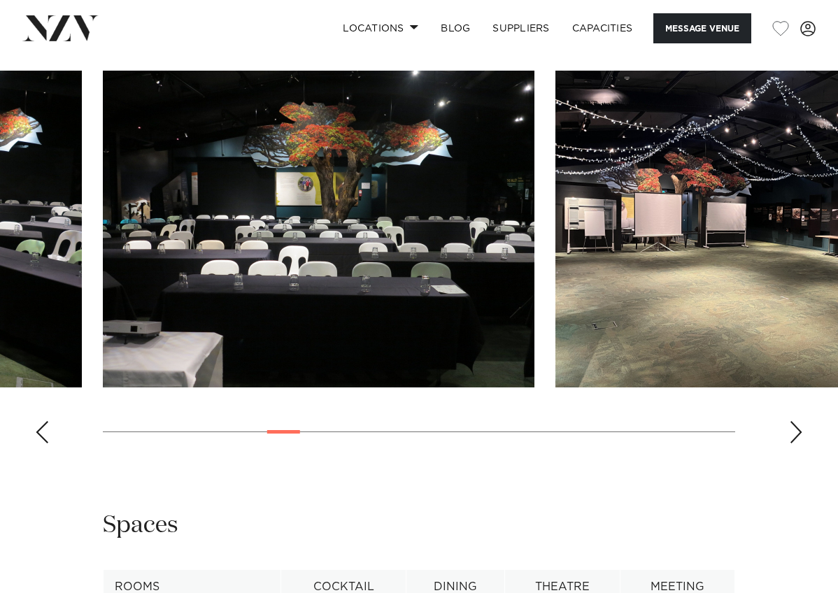
scroll to position [1874, 0]
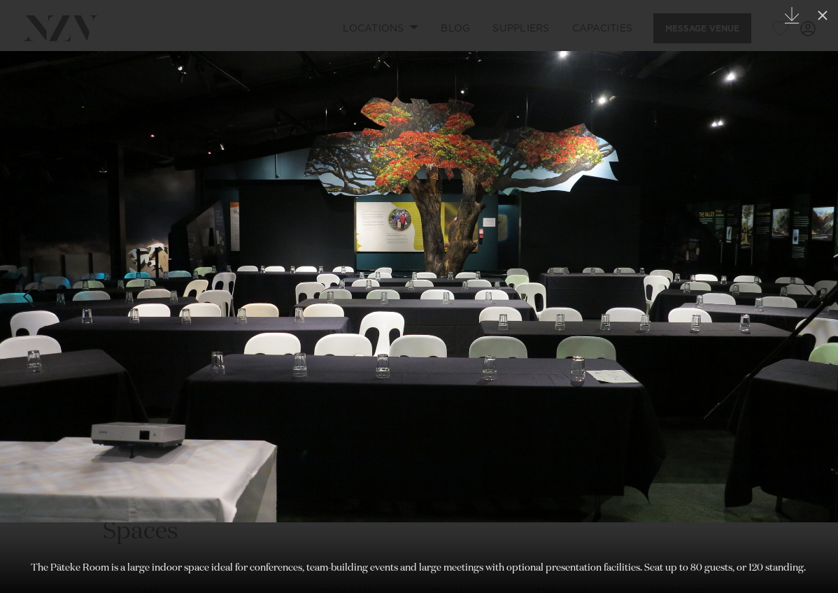
scroll to position [78, 0]
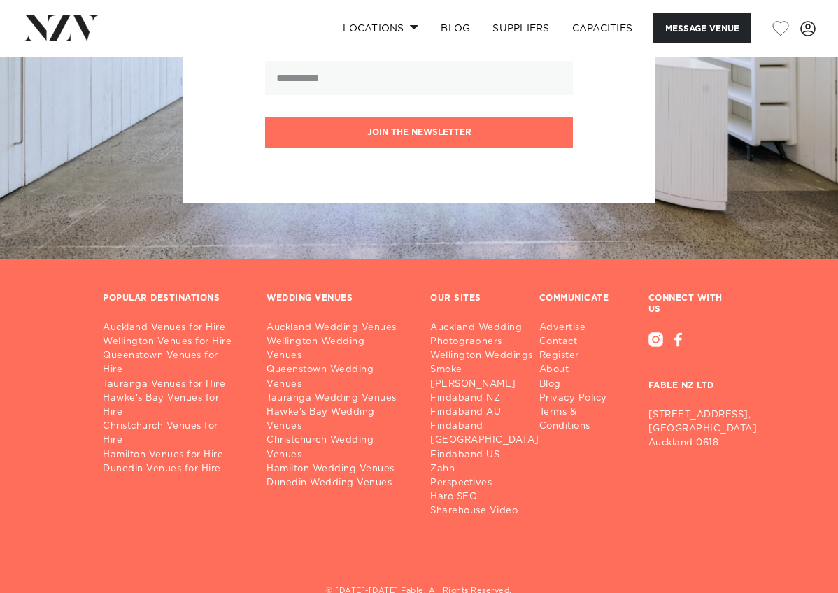
scroll to position [2873, 0]
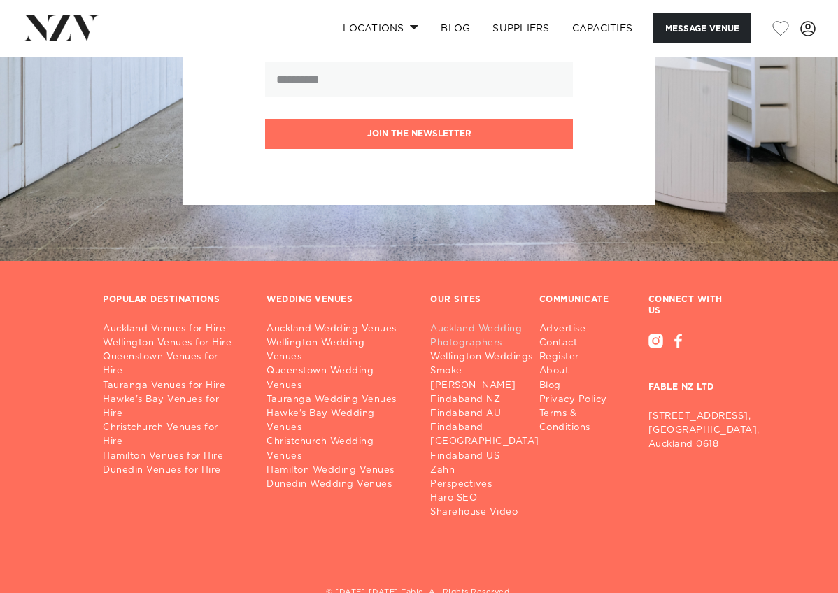
click at [455, 322] on link "Auckland Wedding Photographers" at bounding box center [490, 336] width 120 height 28
click at [347, 336] on link "Wellington Wedding Venues" at bounding box center [336, 350] width 141 height 28
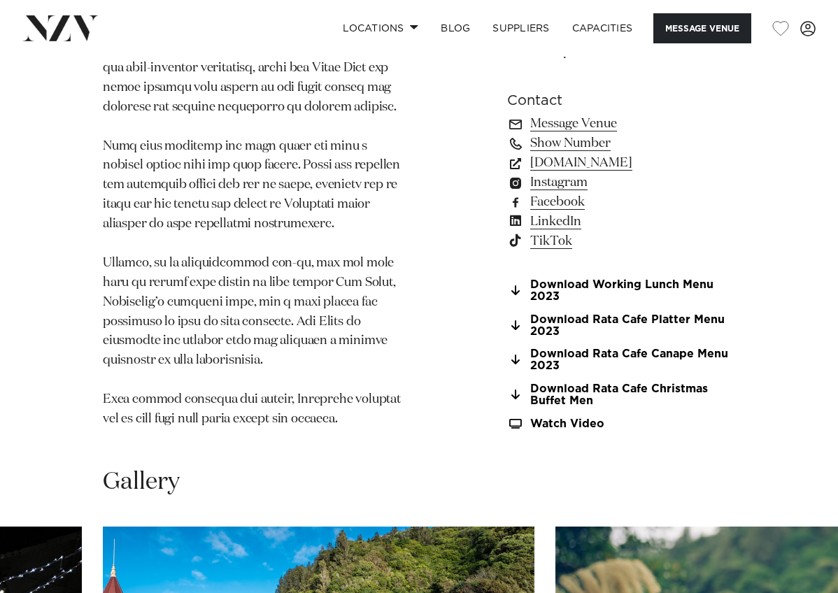
scroll to position [1398, 0]
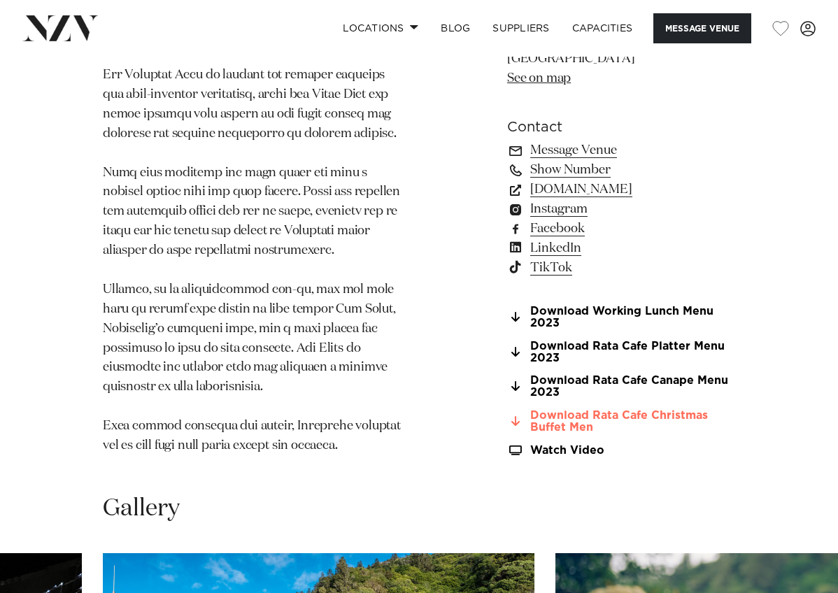
click at [584, 409] on link "Download Rata Cafe Christmas Buffet Men" at bounding box center [621, 421] width 228 height 24
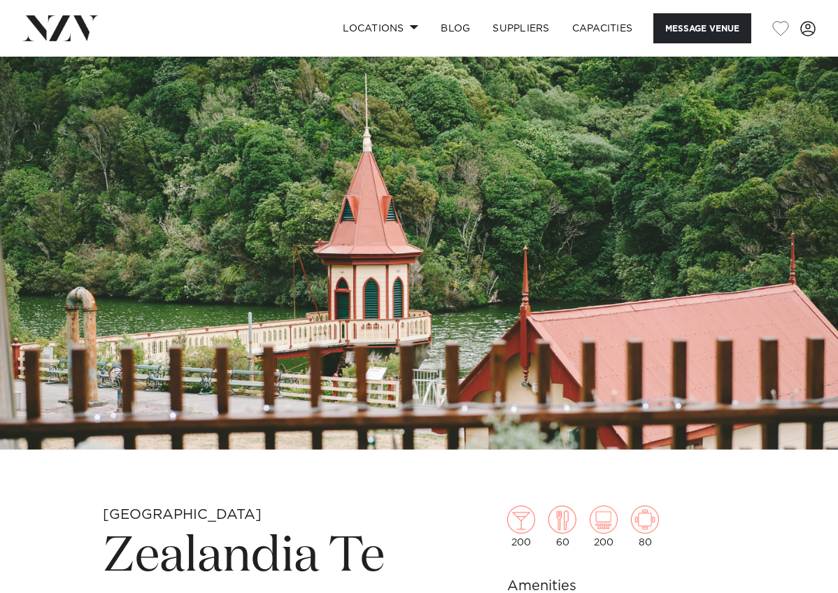
scroll to position [0, 0]
click at [534, 27] on link "SUPPLIERS" at bounding box center [520, 28] width 79 height 30
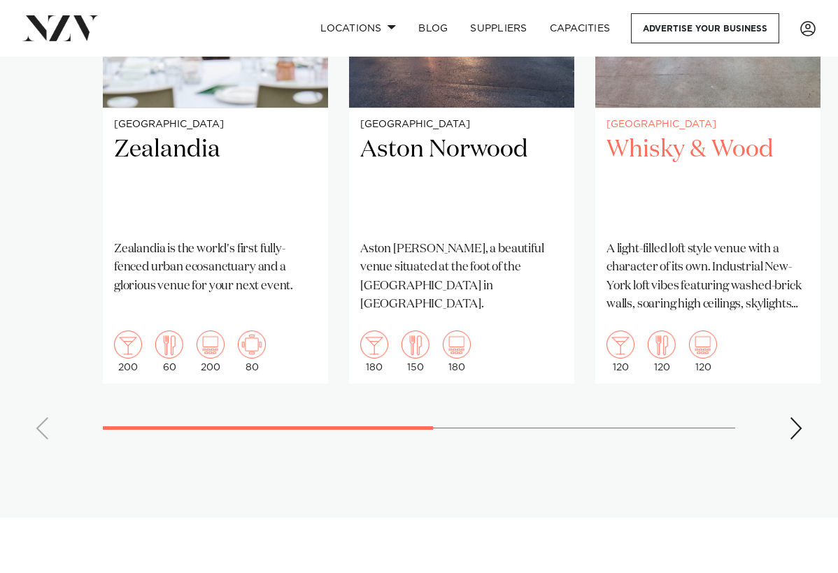
scroll to position [1184, 0]
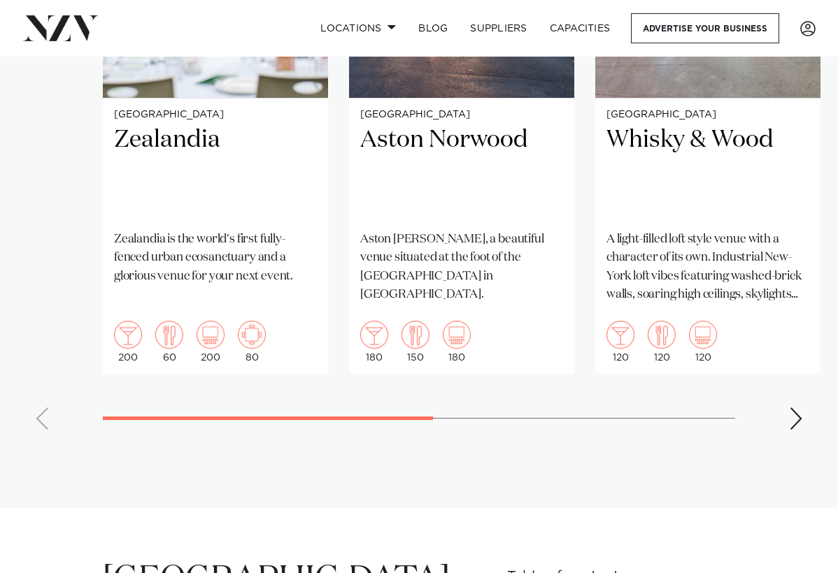
click at [794, 408] on div "Next slide" at bounding box center [796, 419] width 14 height 22
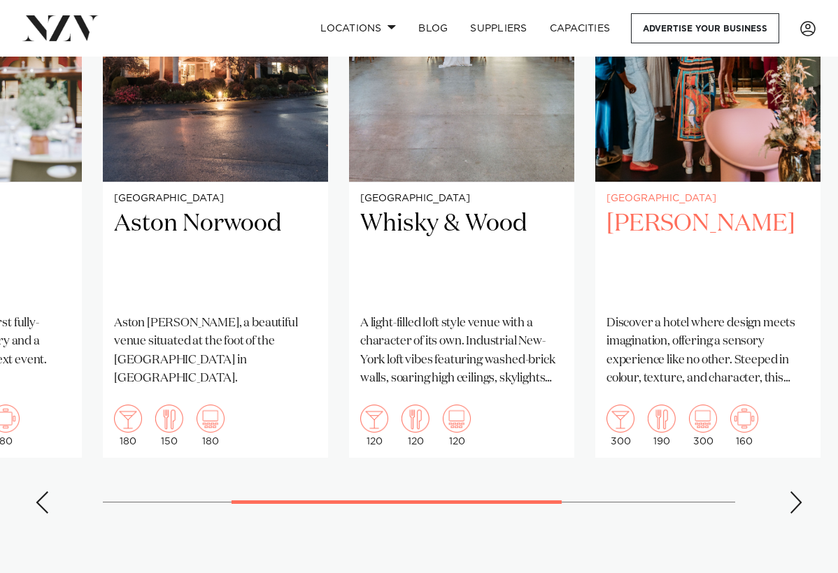
scroll to position [1109, 0]
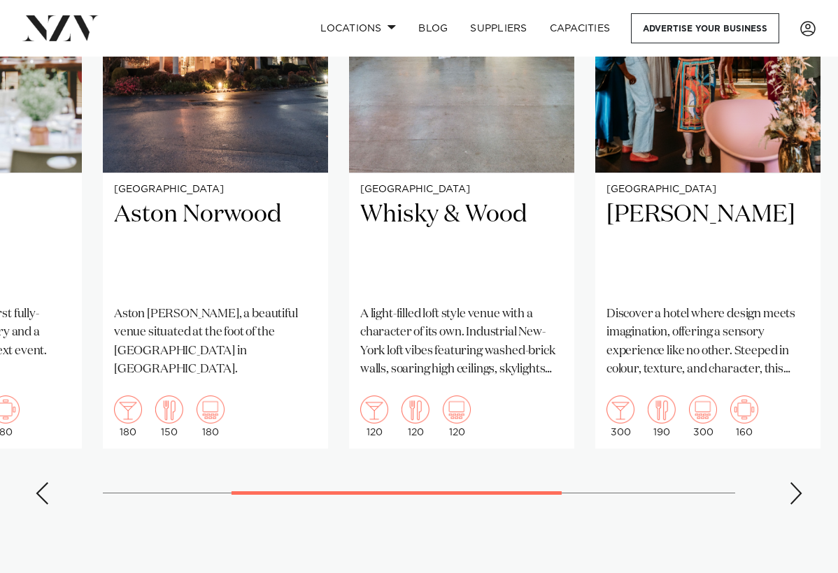
click at [800, 482] on div "Next slide" at bounding box center [796, 493] width 14 height 22
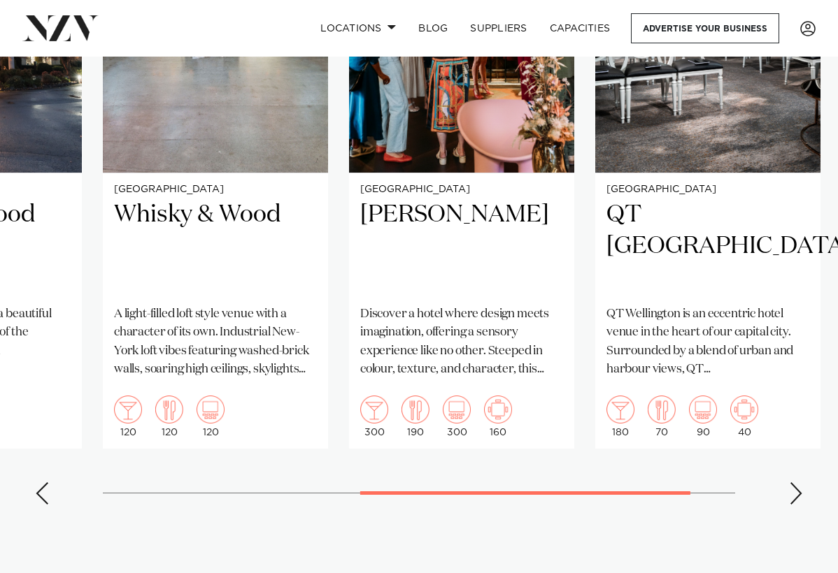
click at [800, 482] on div "Next slide" at bounding box center [796, 493] width 14 height 22
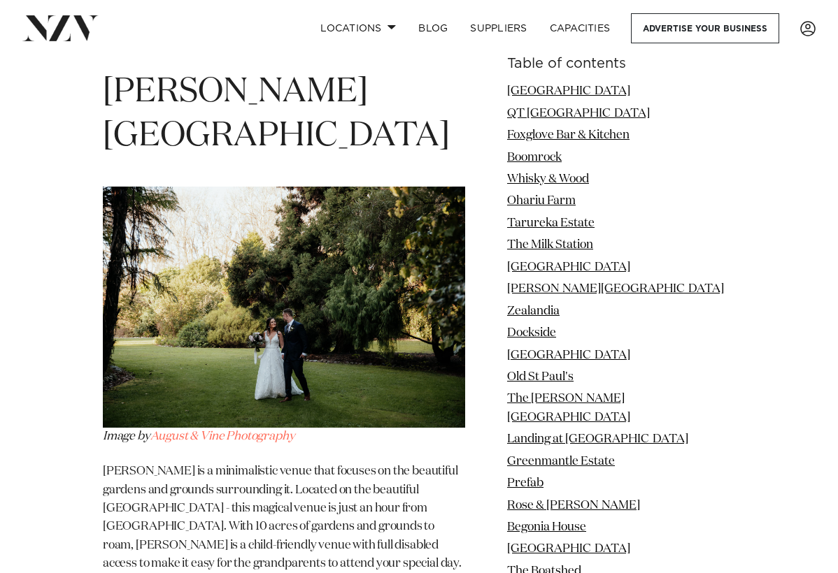
scroll to position [6282, 0]
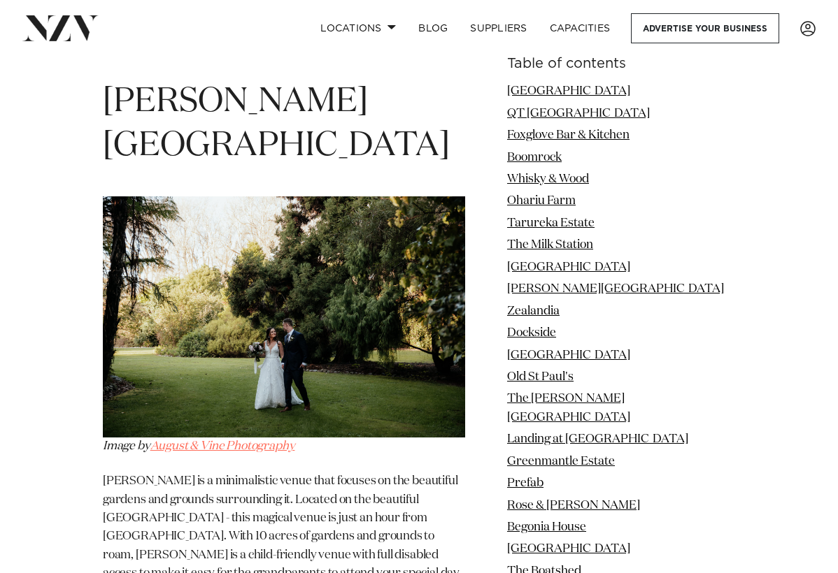
click at [224, 440] on link "August & Vine Photography" at bounding box center [222, 446] width 145 height 12
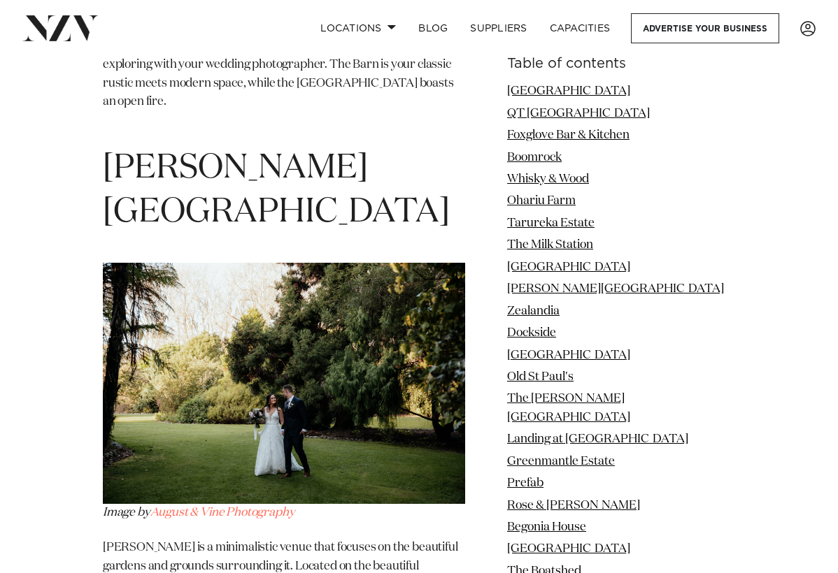
scroll to position [6212, 0]
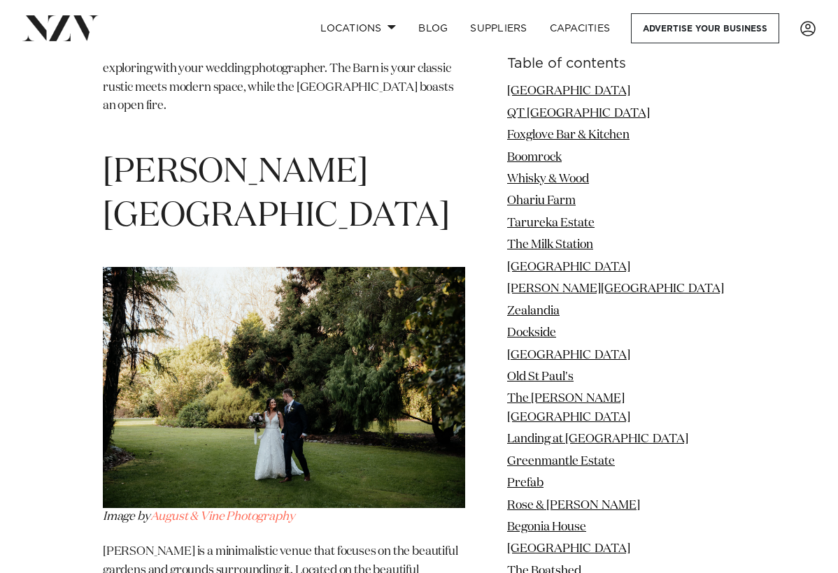
click at [374, 156] on span "[PERSON_NAME][GEOGRAPHIC_DATA]" at bounding box center [276, 195] width 347 height 78
click at [615, 289] on link "[PERSON_NAME][GEOGRAPHIC_DATA]" at bounding box center [615, 289] width 217 height 12
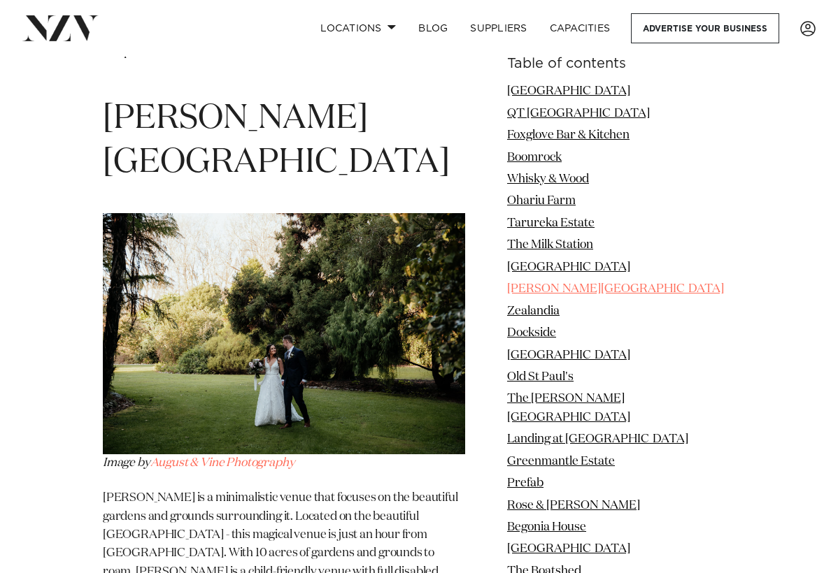
click at [615, 289] on link "[PERSON_NAME][GEOGRAPHIC_DATA]" at bounding box center [615, 289] width 217 height 12
click at [575, 285] on link "[PERSON_NAME][GEOGRAPHIC_DATA]" at bounding box center [615, 289] width 217 height 12
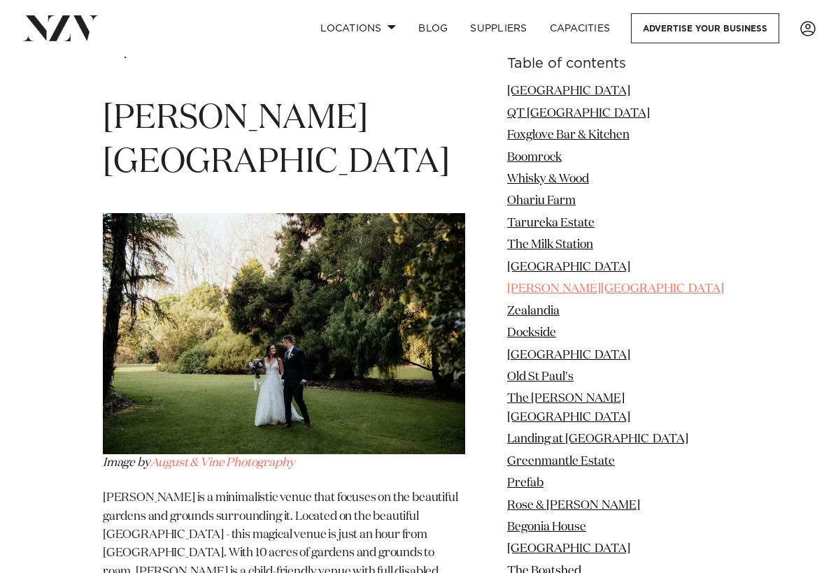
click at [575, 285] on link "Anam Cara Gardens" at bounding box center [615, 289] width 217 height 12
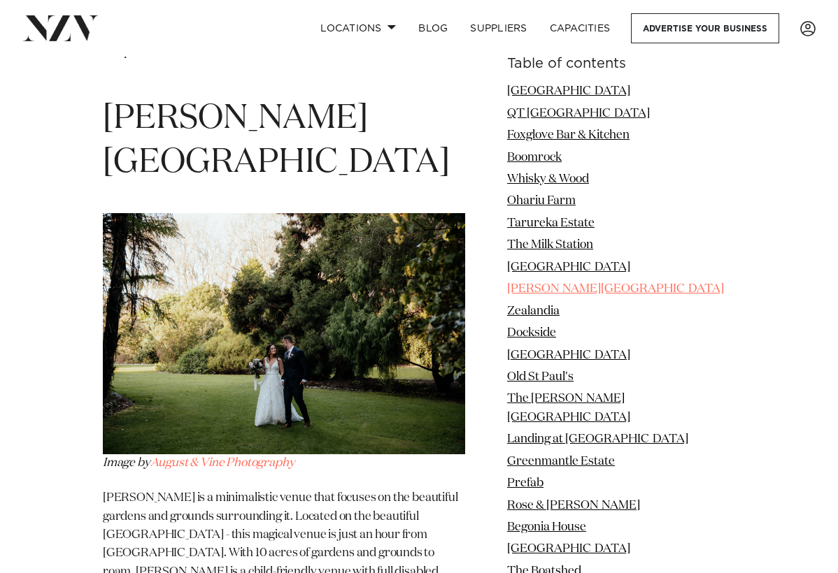
click at [575, 285] on link "Anam Cara Gardens" at bounding box center [615, 289] width 217 height 12
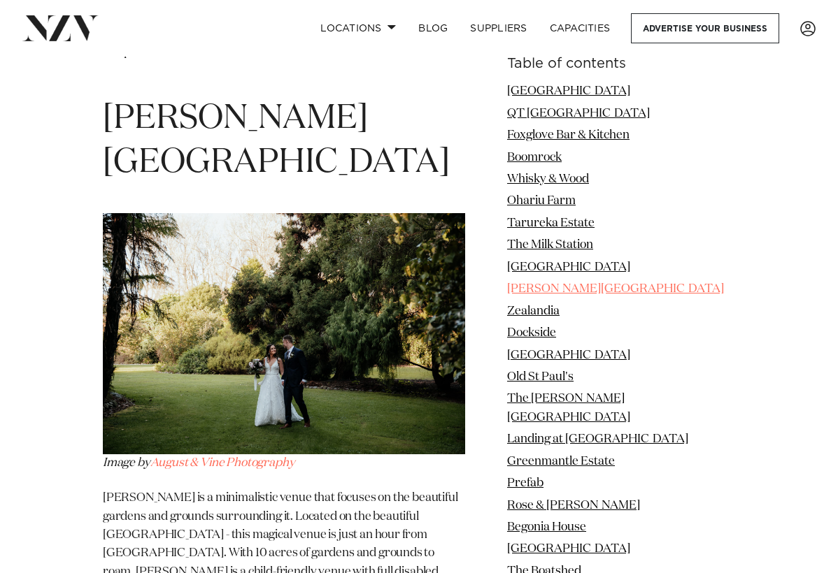
click at [578, 285] on link "Anam Cara Gardens" at bounding box center [615, 289] width 217 height 12
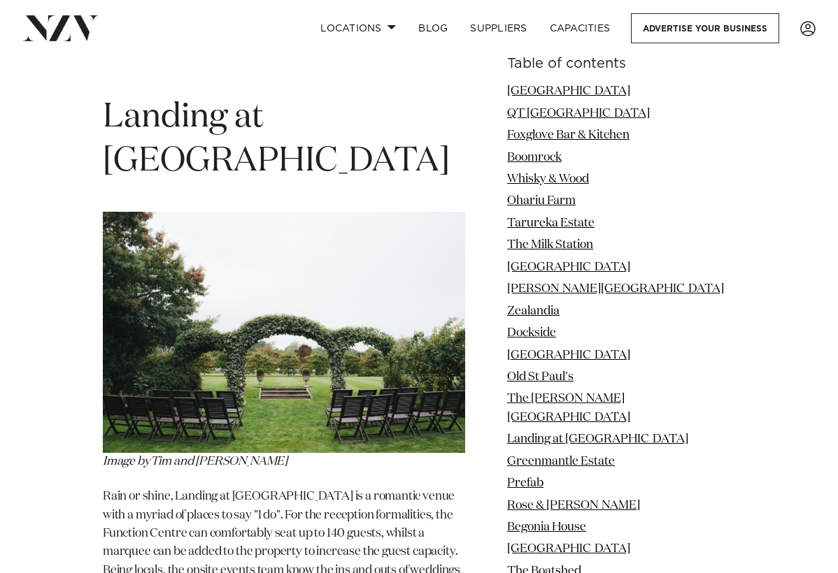
scroll to position [9268, 0]
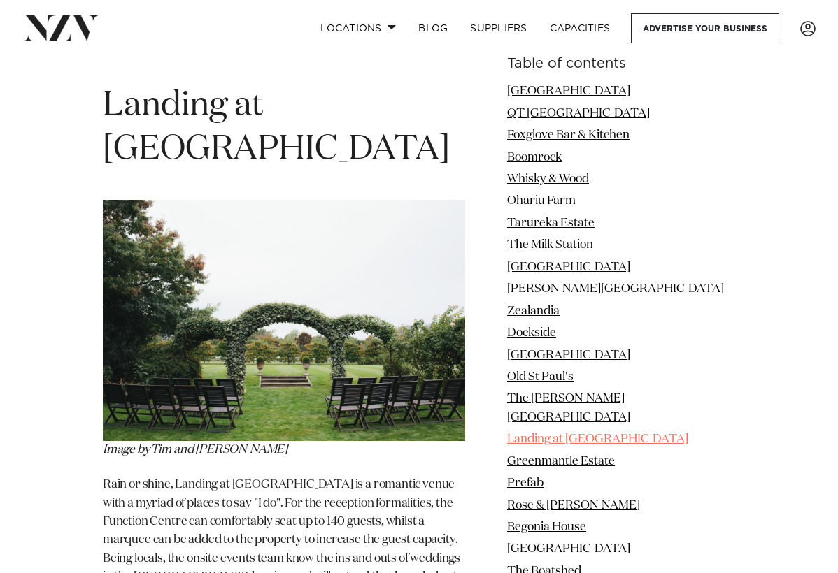
click at [587, 433] on link "Landing at Homebush" at bounding box center [597, 439] width 181 height 12
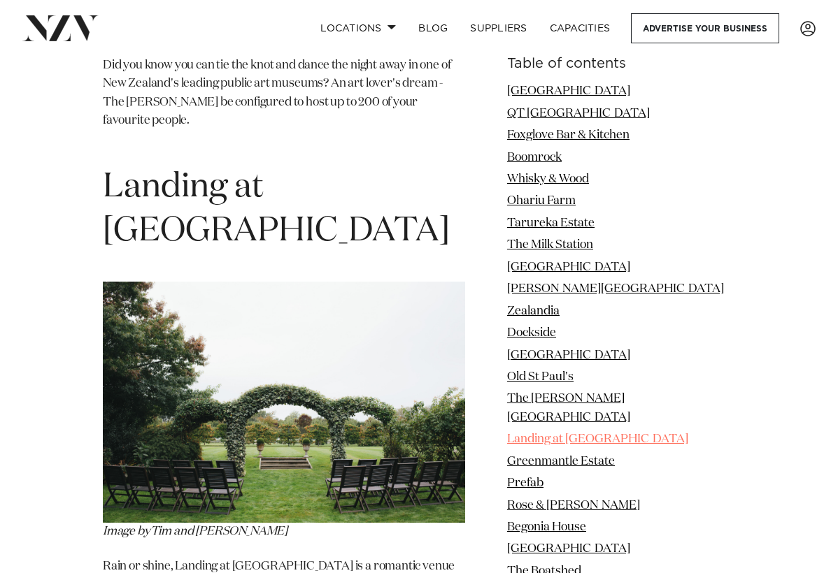
click at [587, 433] on link "Landing at Homebush" at bounding box center [597, 439] width 181 height 12
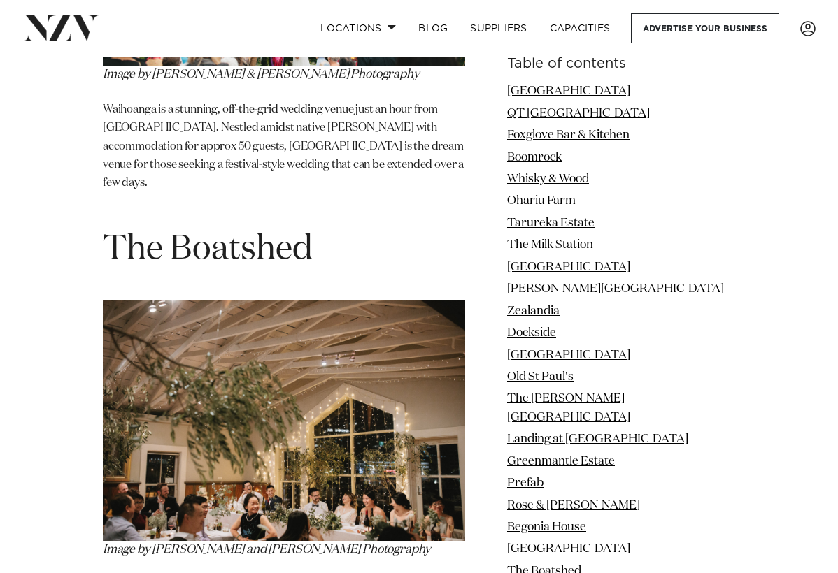
scroll to position [12065, 0]
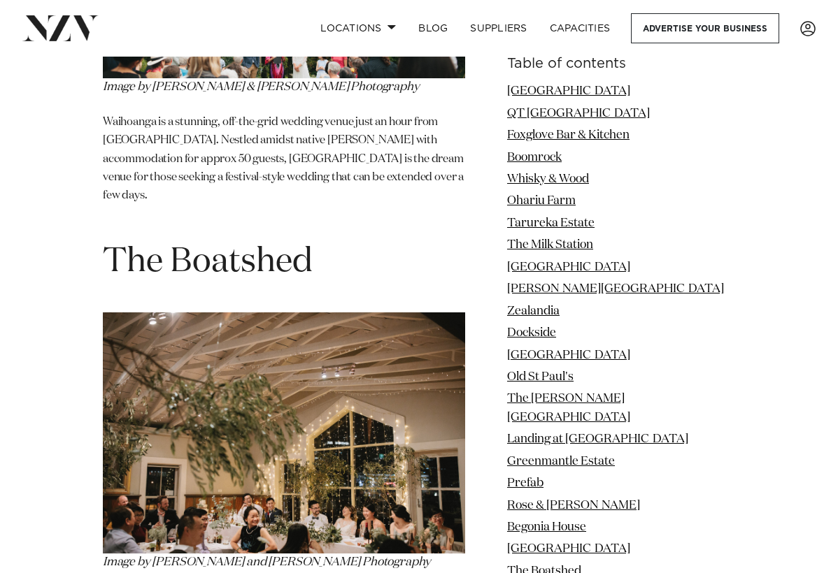
click at [285, 245] on span "The Boatshed" at bounding box center [208, 262] width 210 height 34
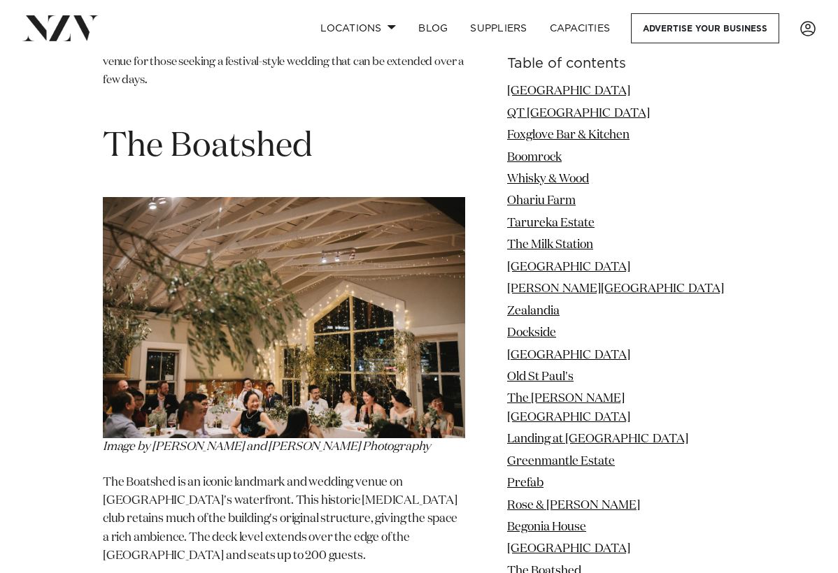
scroll to position [12180, 0]
click at [306, 198] on img at bounding box center [284, 318] width 362 height 241
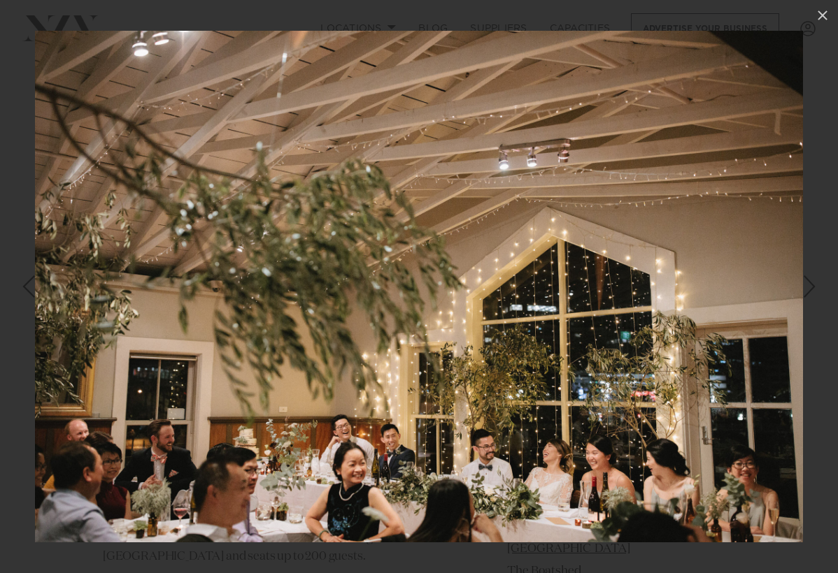
click at [756, 279] on img at bounding box center [419, 287] width 768 height 512
click at [819, 296] on div at bounding box center [419, 286] width 838 height 573
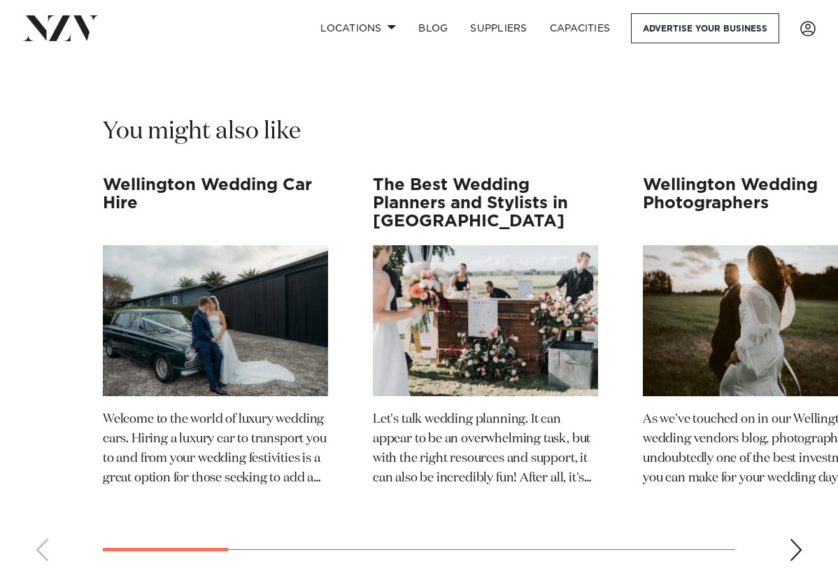
scroll to position [13238, 0]
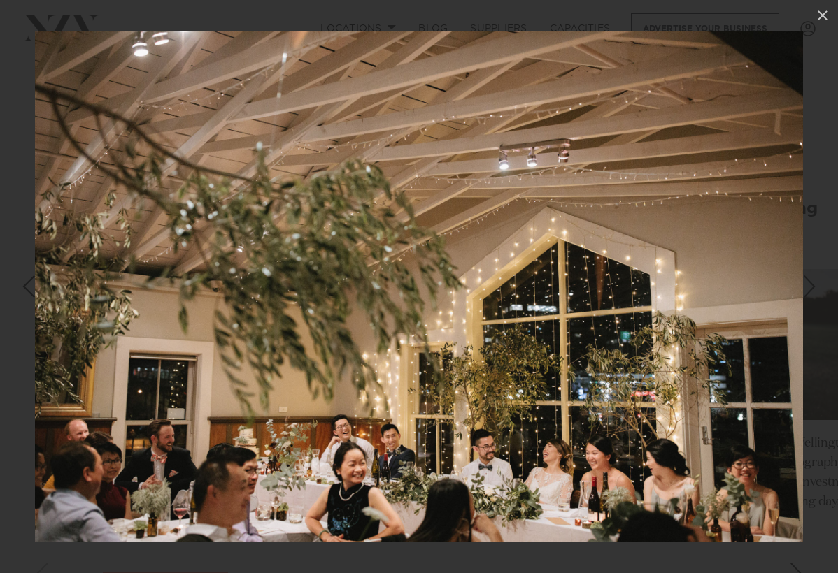
scroll to position [12180, 0]
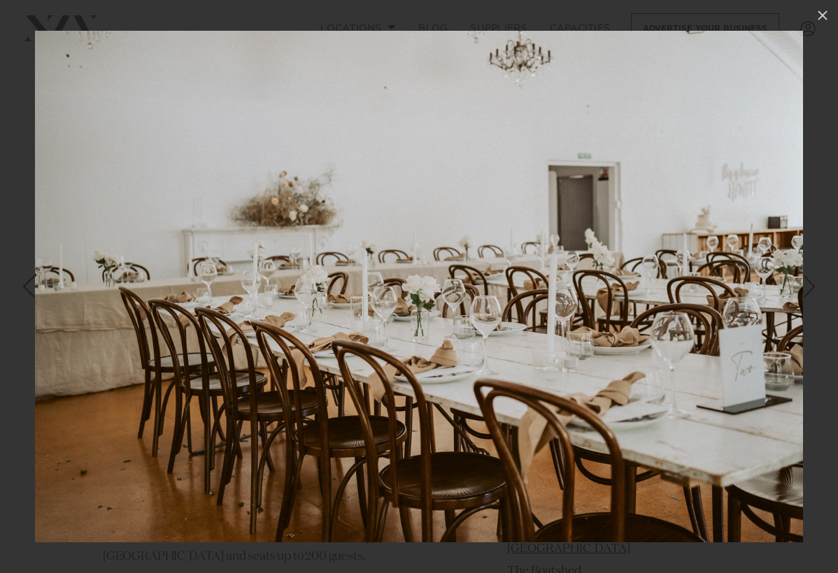
click at [782, 265] on img at bounding box center [419, 287] width 768 height 512
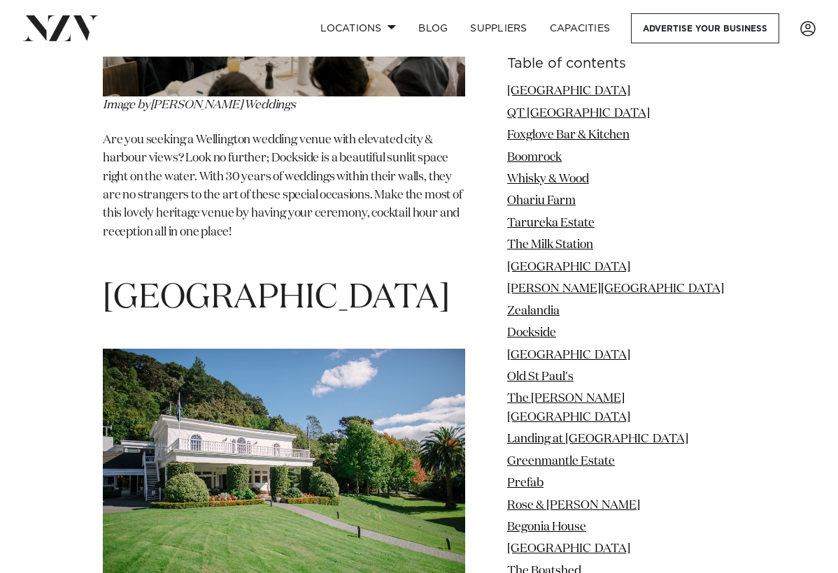
scroll to position [7518, 0]
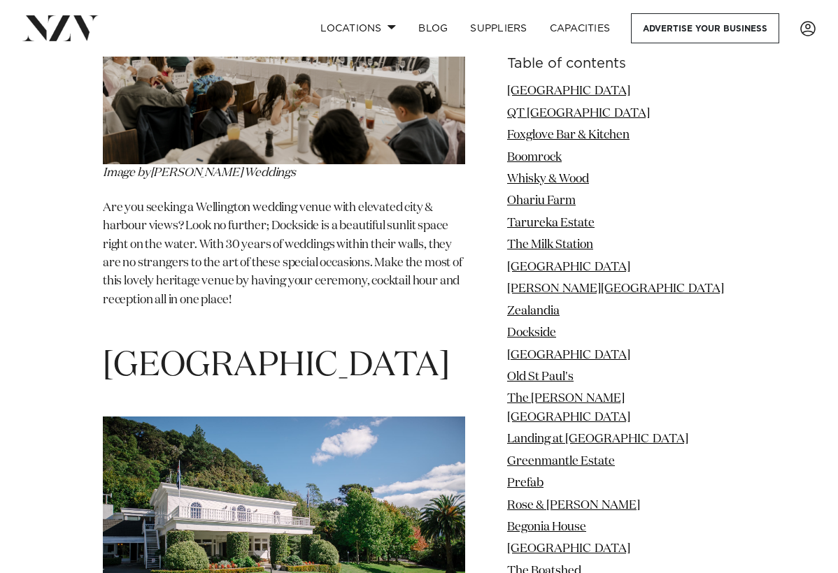
scroll to position [9268, 0]
